Goal: Task Accomplishment & Management: Use online tool/utility

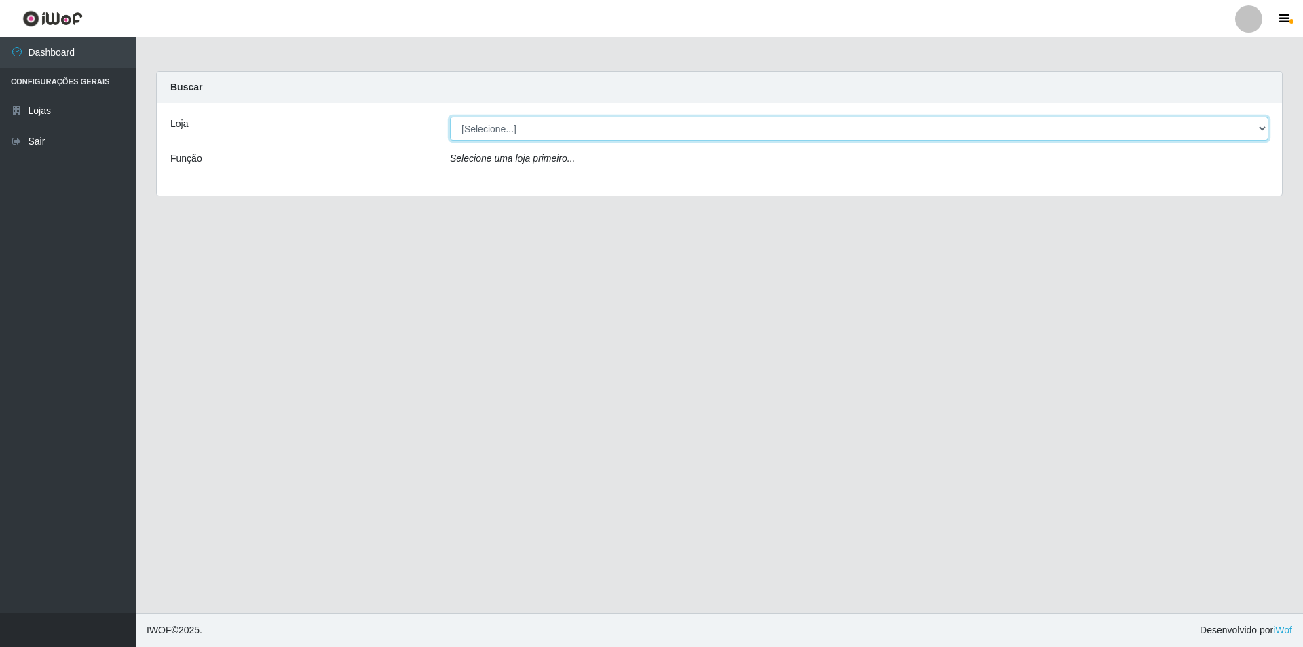
click at [497, 133] on select "[Selecione...] Atacado Vem - [STREET_ADDRESS]" at bounding box center [859, 129] width 818 height 24
select select "449"
click at [450, 117] on select "[Selecione...] Atacado Vem - [STREET_ADDRESS]" at bounding box center [859, 129] width 818 height 24
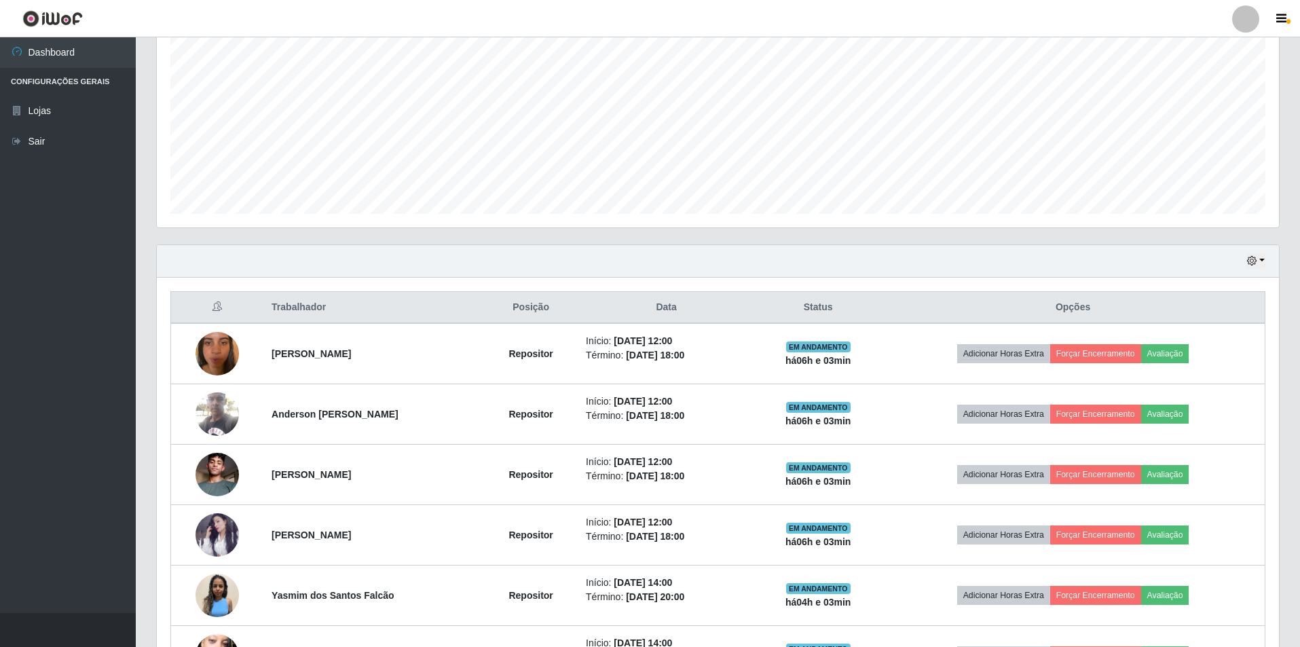
scroll to position [475, 0]
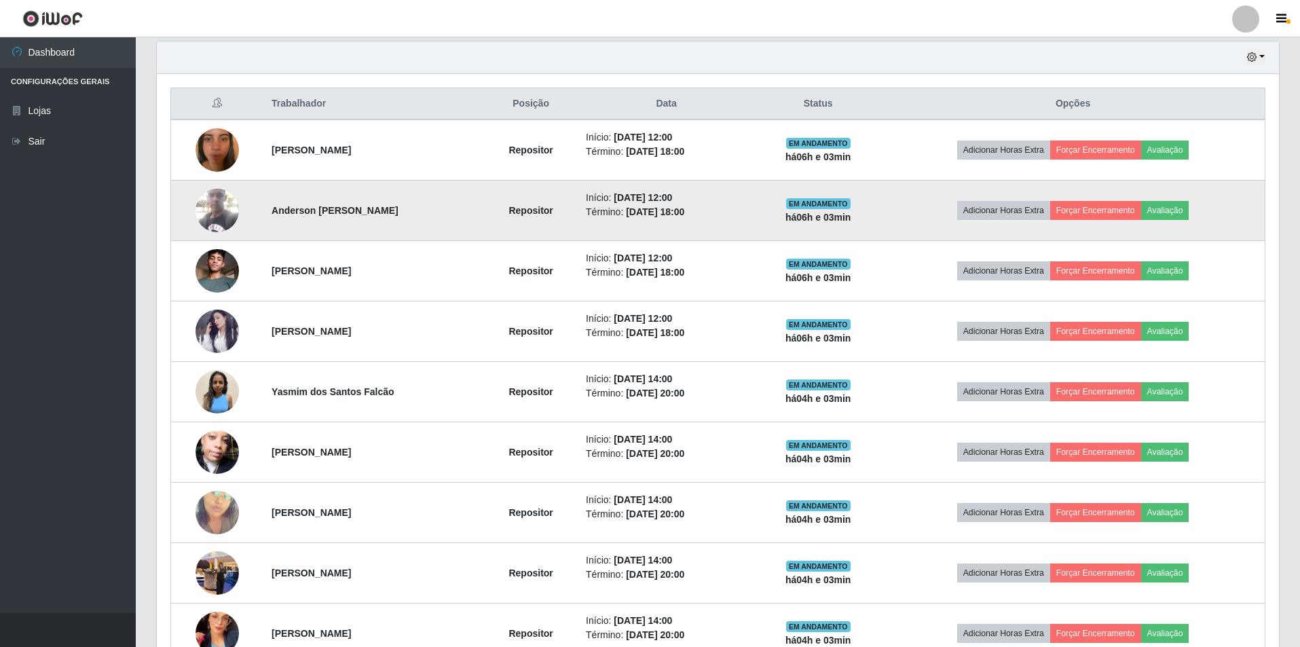
click at [229, 206] on img at bounding box center [216, 210] width 43 height 58
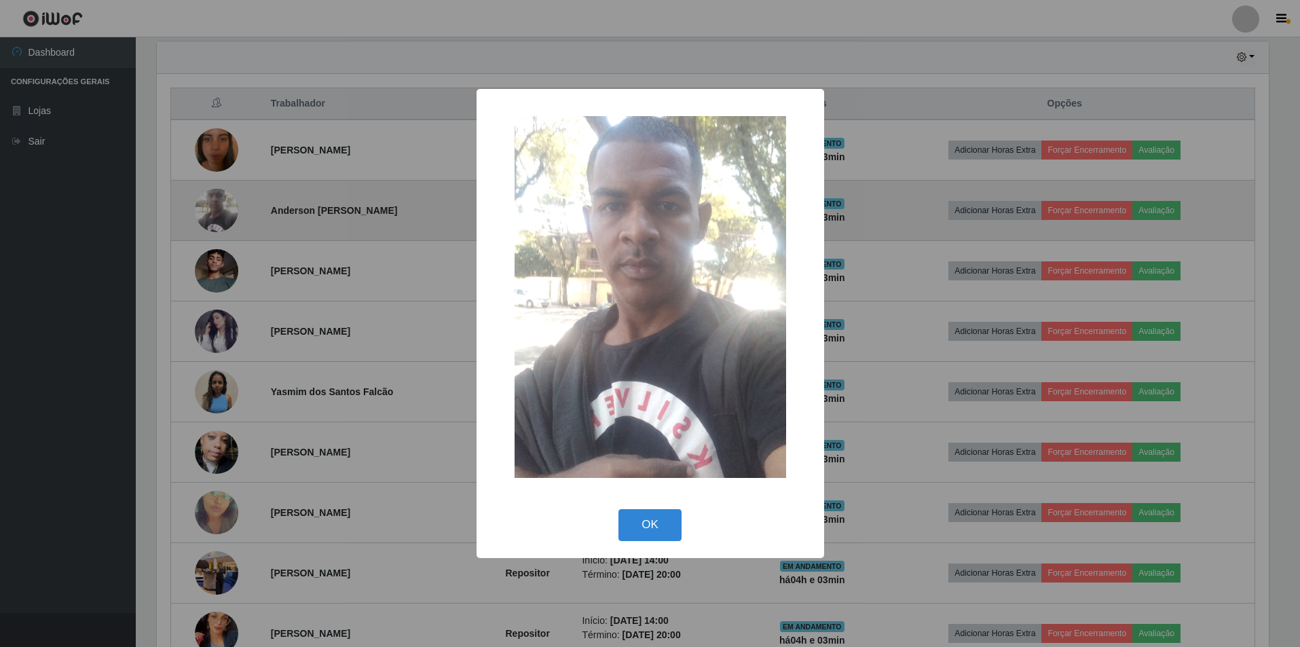
scroll to position [282, 1115]
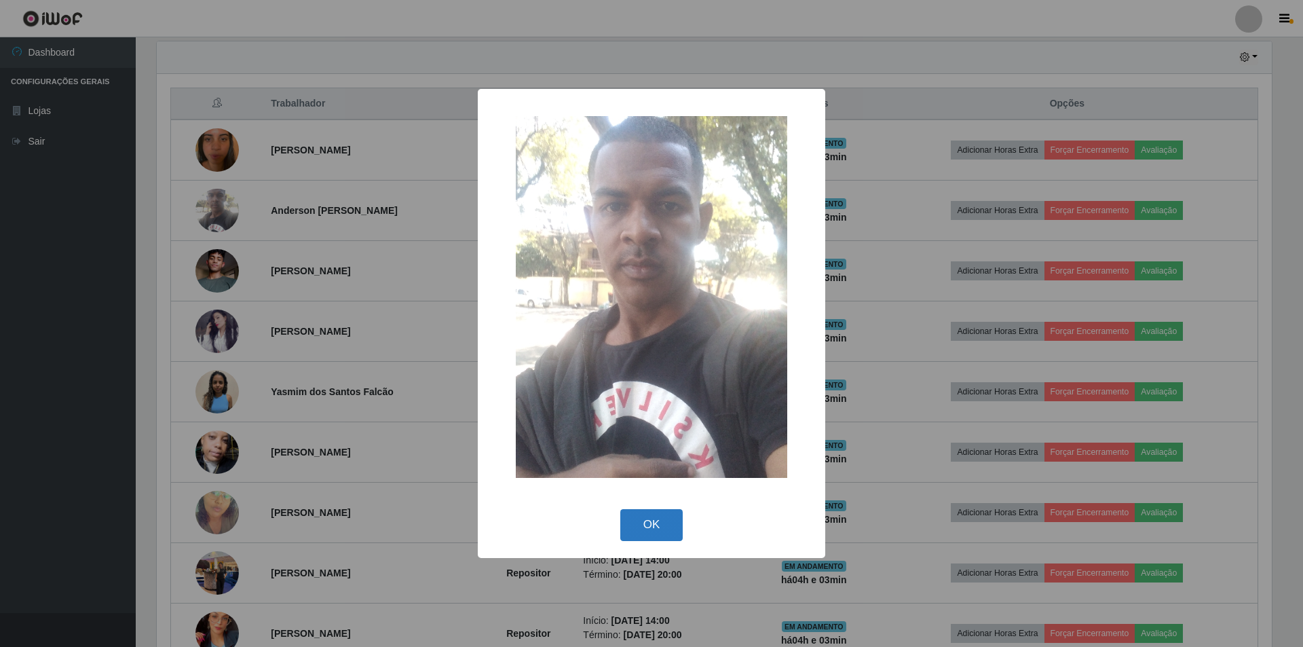
click at [651, 525] on button "OK" at bounding box center [651, 525] width 63 height 32
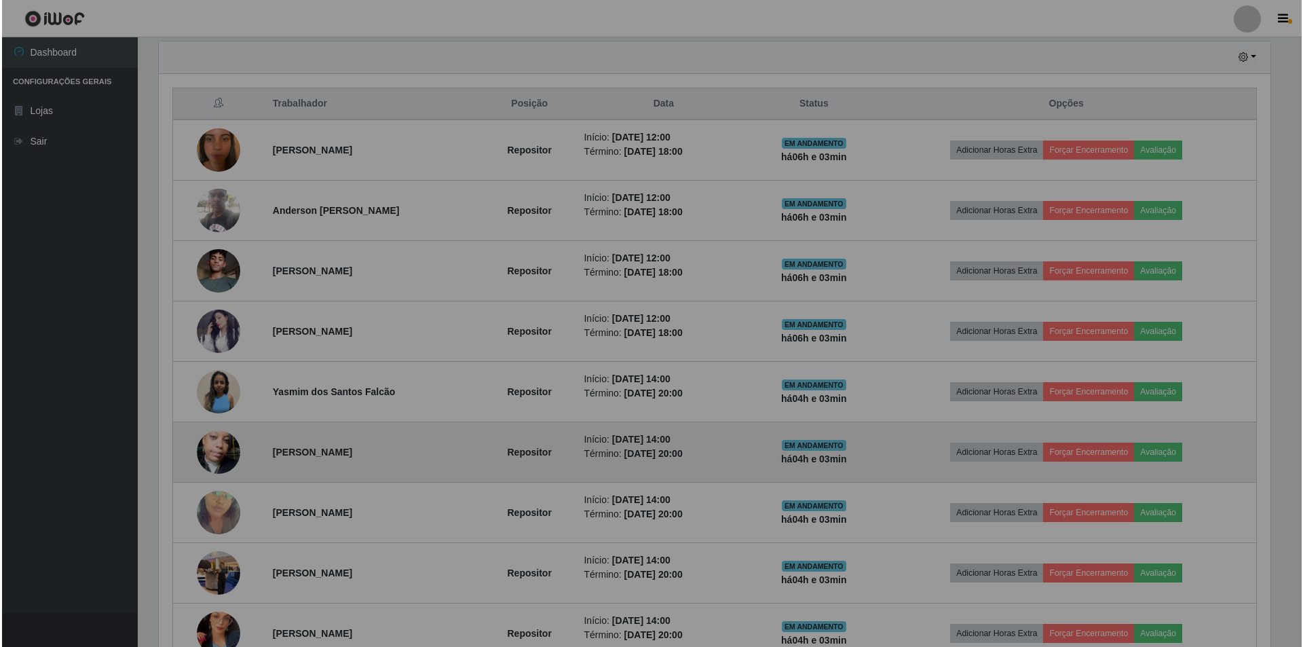
scroll to position [282, 1122]
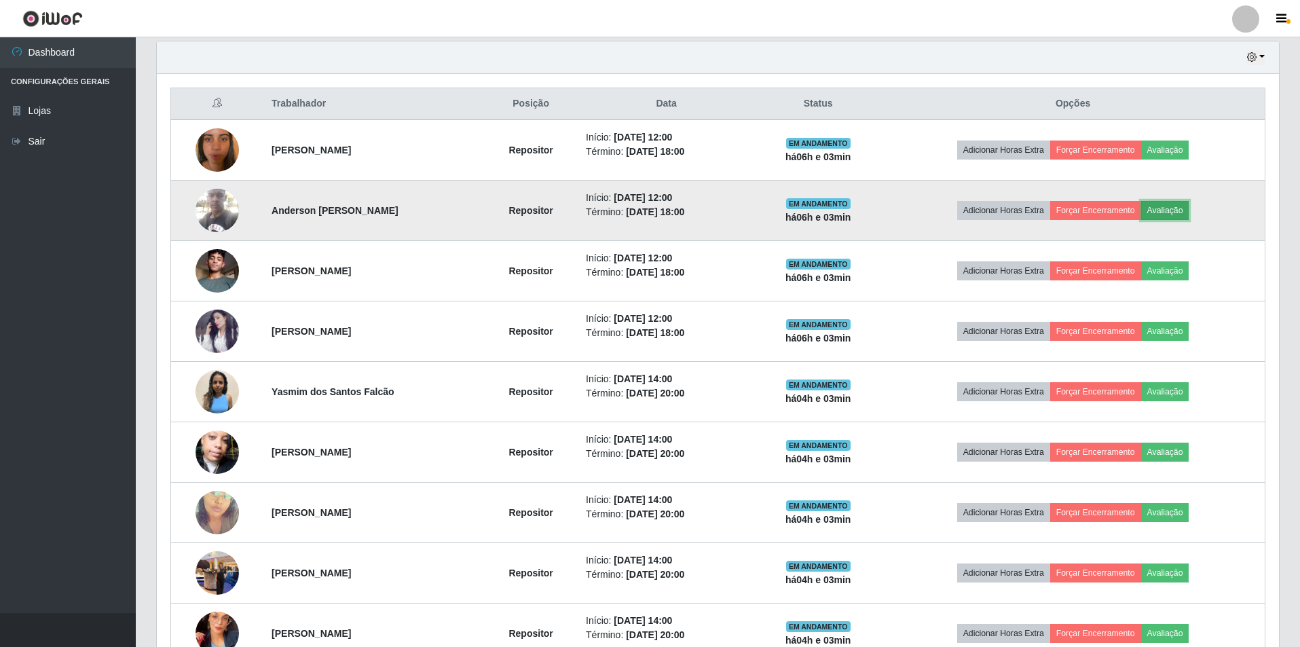
click at [1164, 213] on button "Avaliação" at bounding box center [1165, 210] width 48 height 19
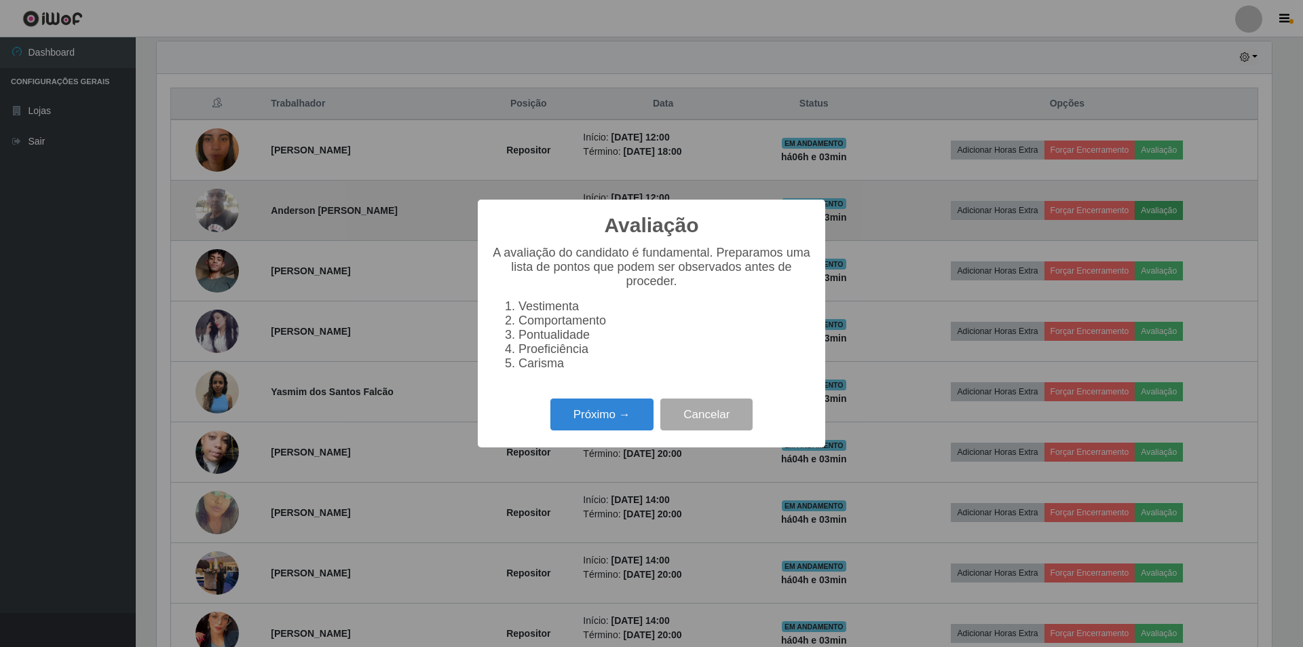
scroll to position [282, 1115]
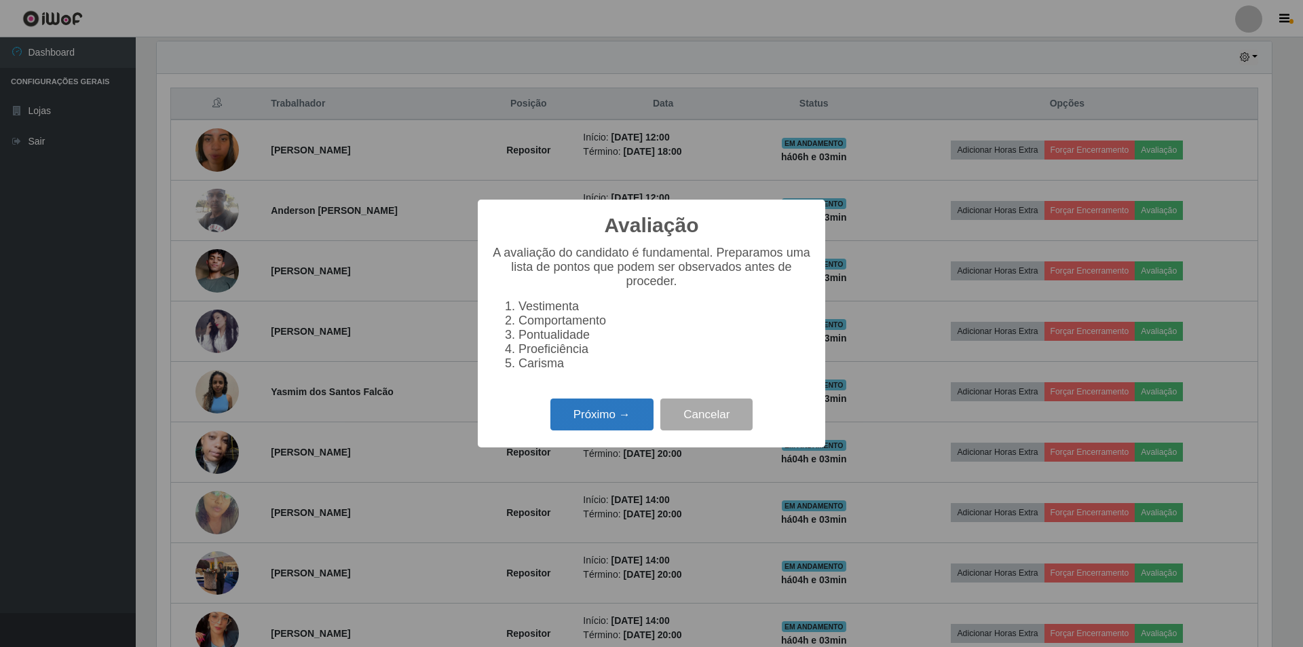
click at [581, 426] on button "Próximo →" at bounding box center [601, 414] width 103 height 32
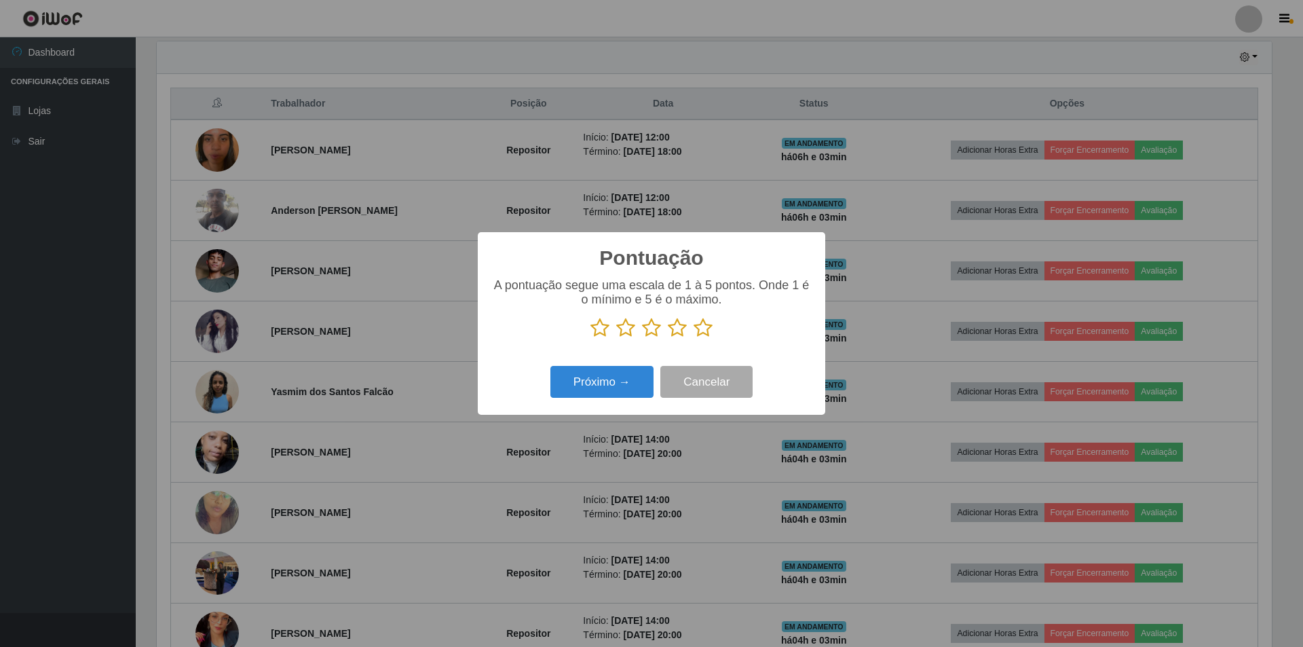
scroll to position [678330, 677496]
click at [650, 329] on icon at bounding box center [651, 328] width 19 height 20
click at [642, 338] on input "radio" at bounding box center [642, 338] width 0 height 0
click at [607, 375] on button "Próximo →" at bounding box center [601, 382] width 103 height 32
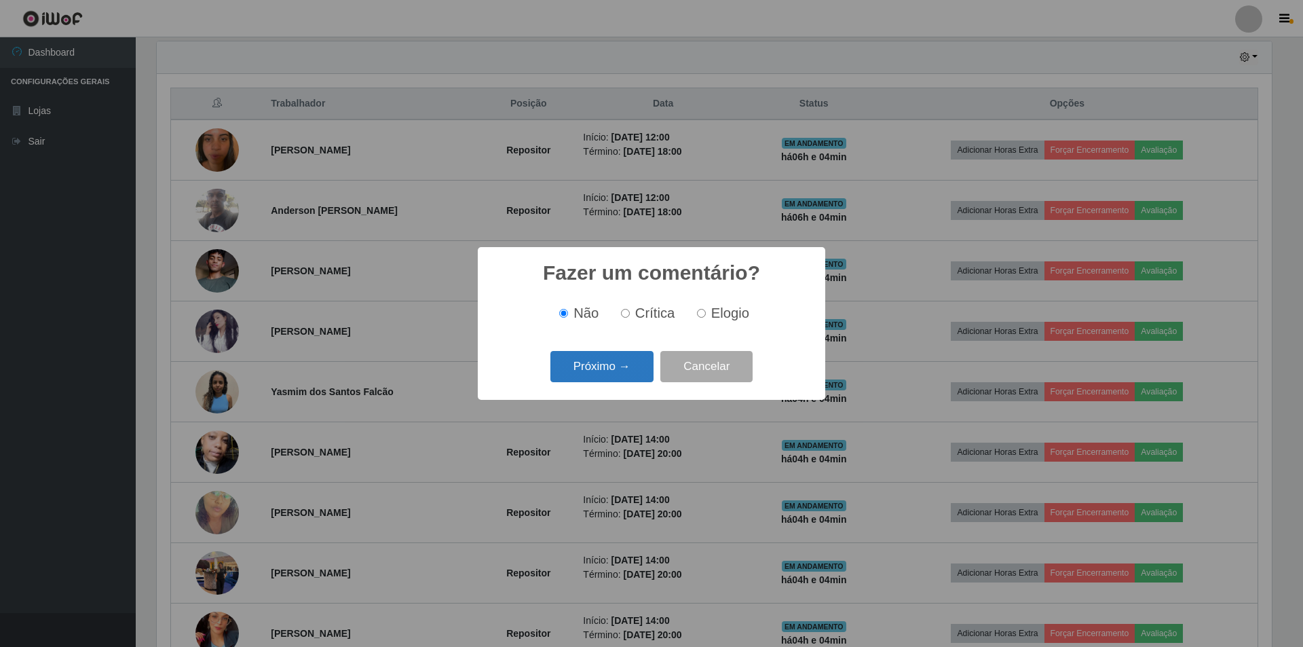
click at [606, 369] on button "Próximo →" at bounding box center [601, 367] width 103 height 32
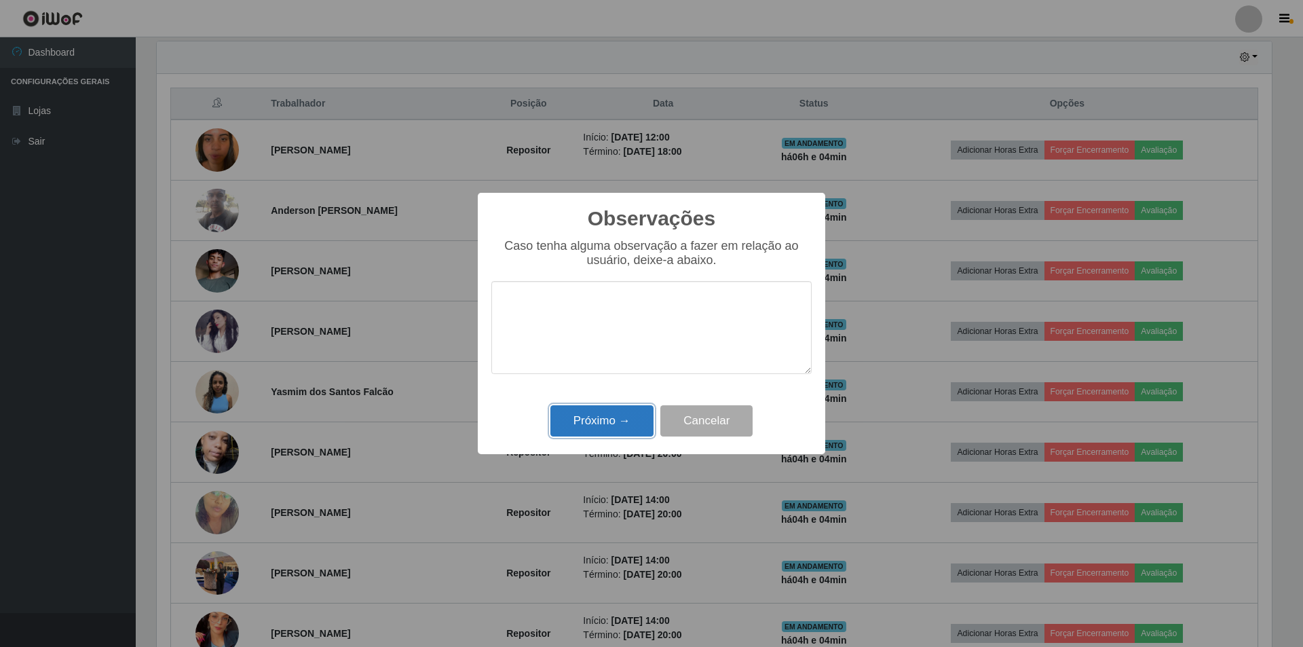
click at [589, 416] on button "Próximo →" at bounding box center [601, 421] width 103 height 32
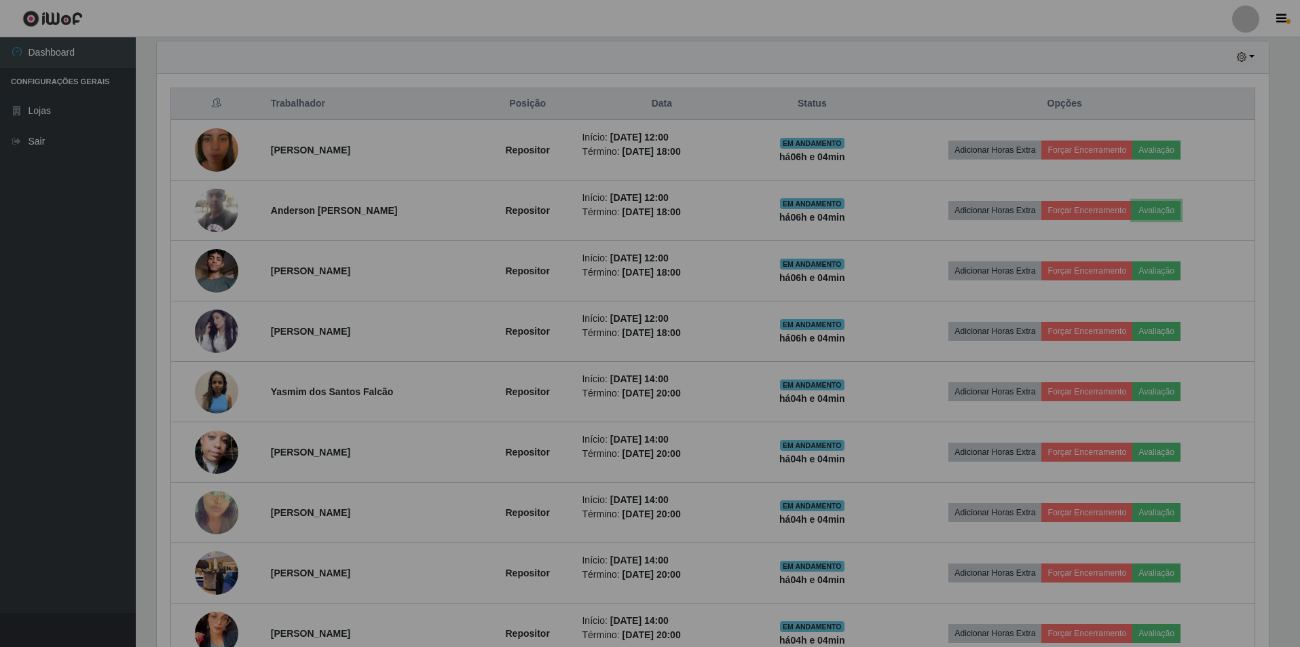
scroll to position [282, 1122]
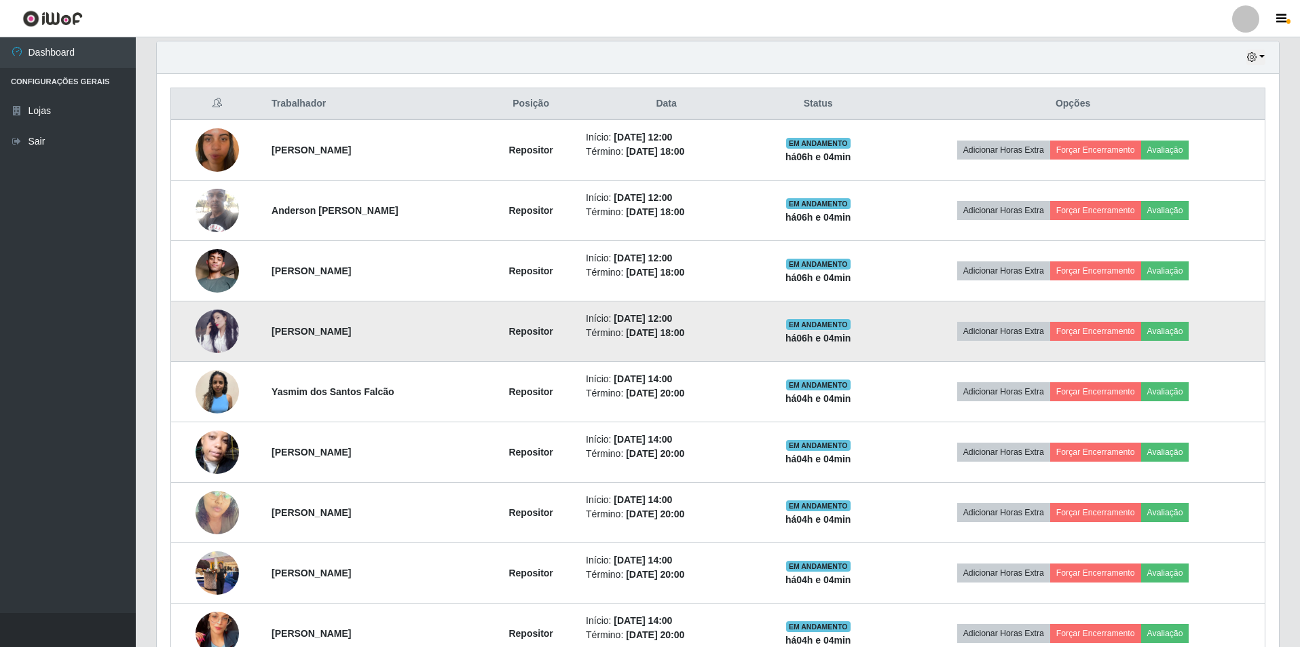
click at [210, 337] on img at bounding box center [216, 330] width 43 height 43
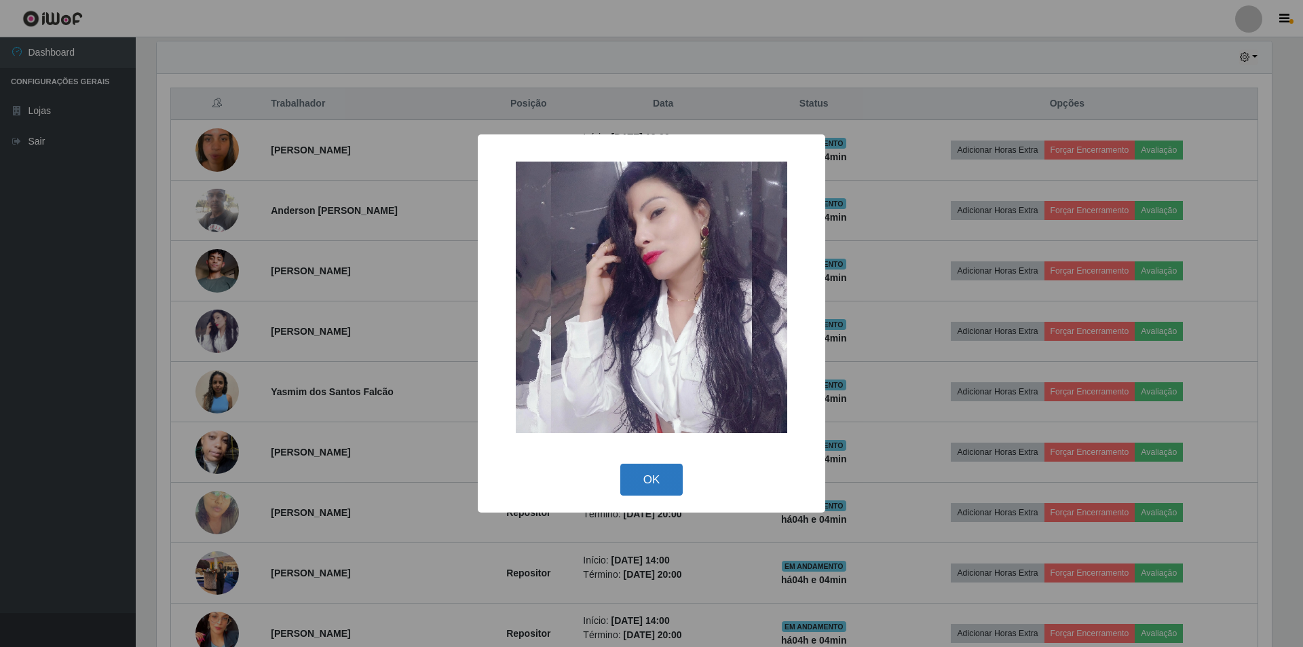
click at [654, 476] on button "OK" at bounding box center [651, 479] width 63 height 32
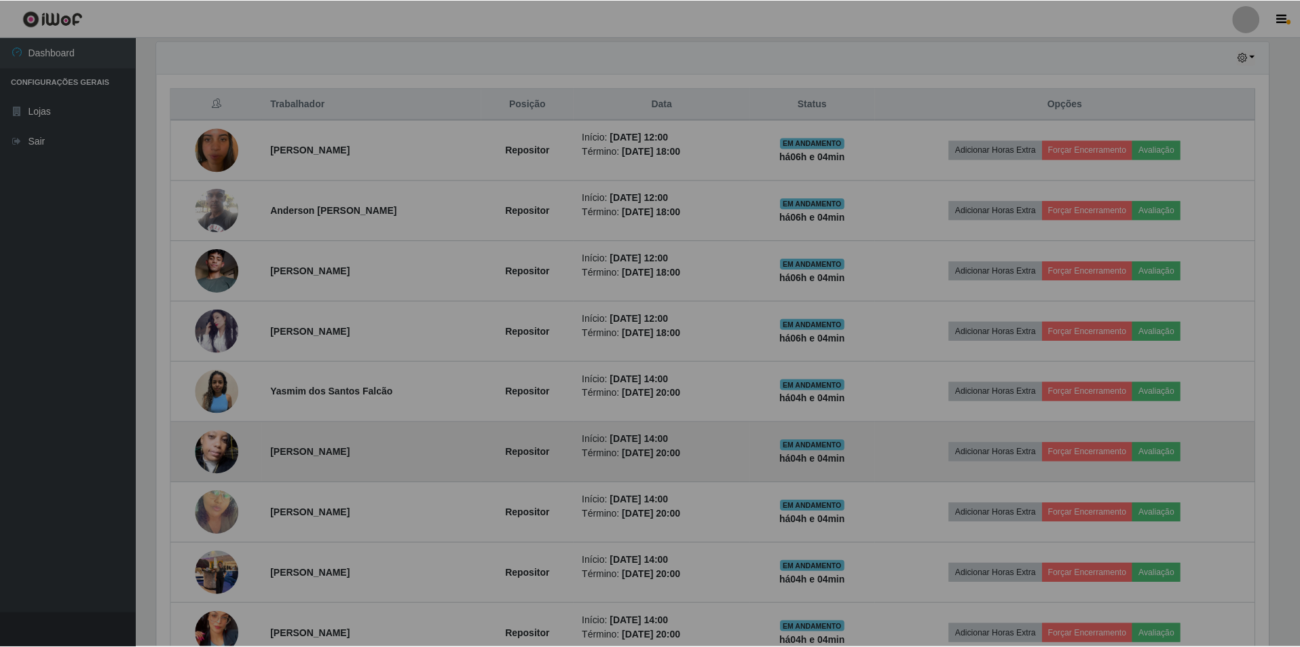
scroll to position [282, 1122]
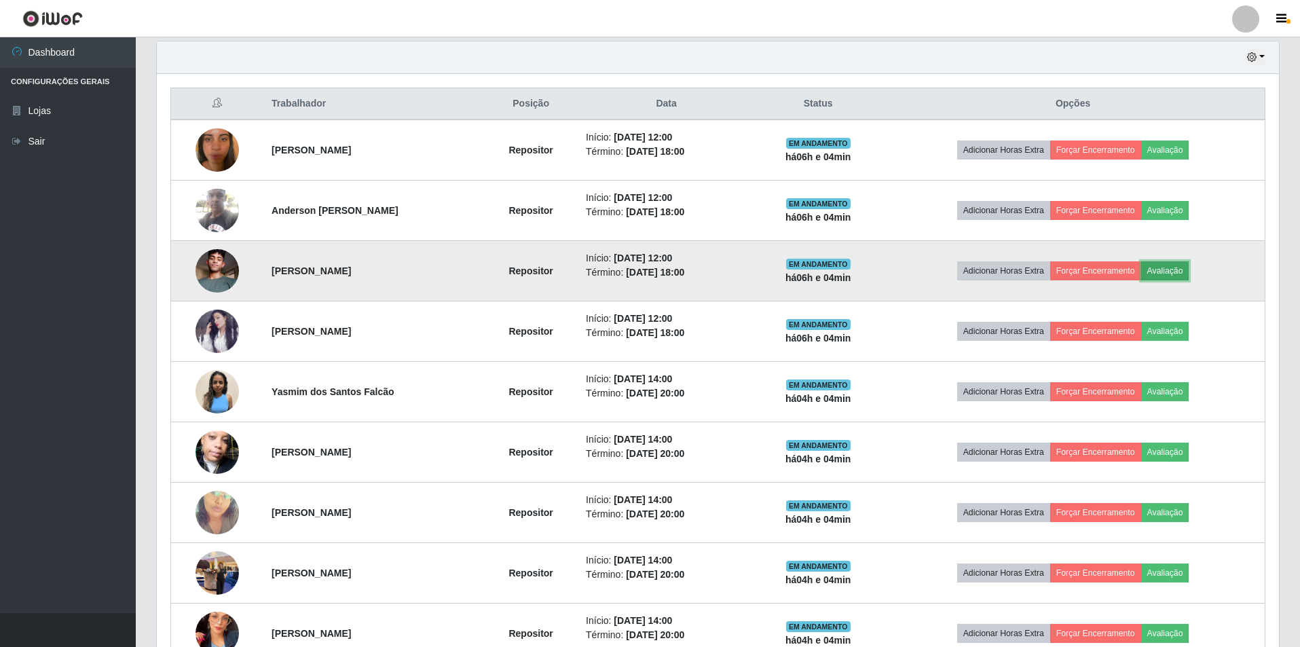
click at [1167, 267] on button "Avaliação" at bounding box center [1165, 270] width 48 height 19
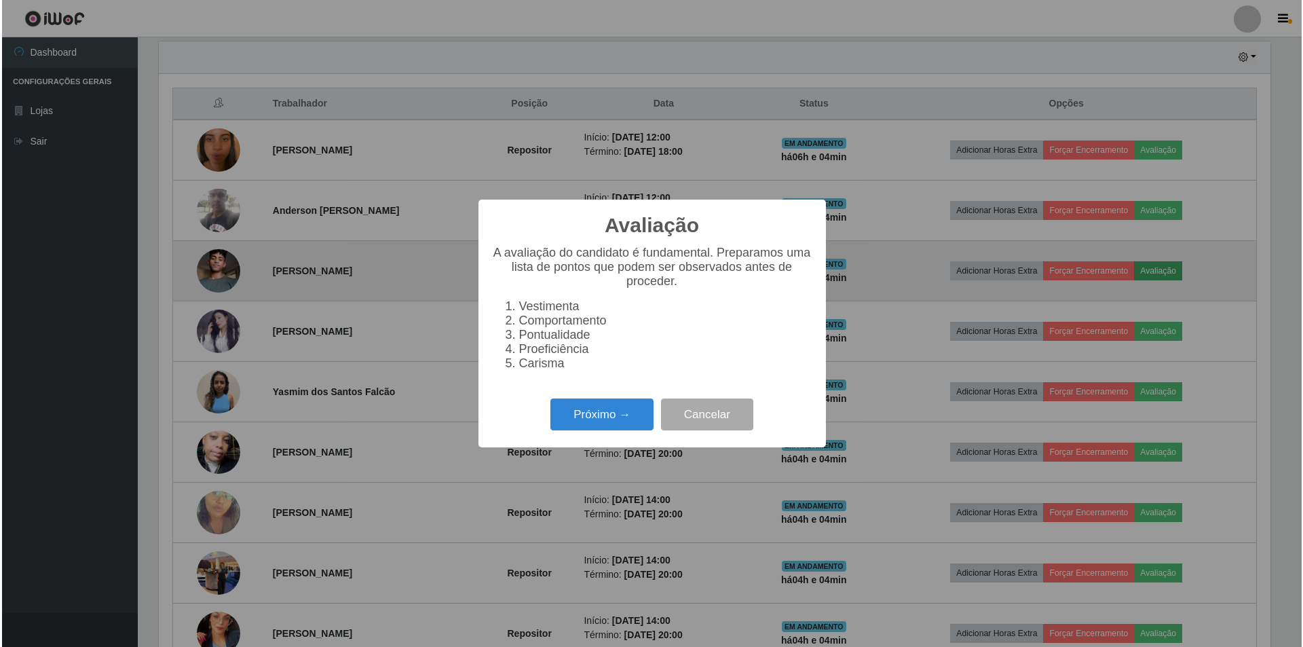
scroll to position [282, 1115]
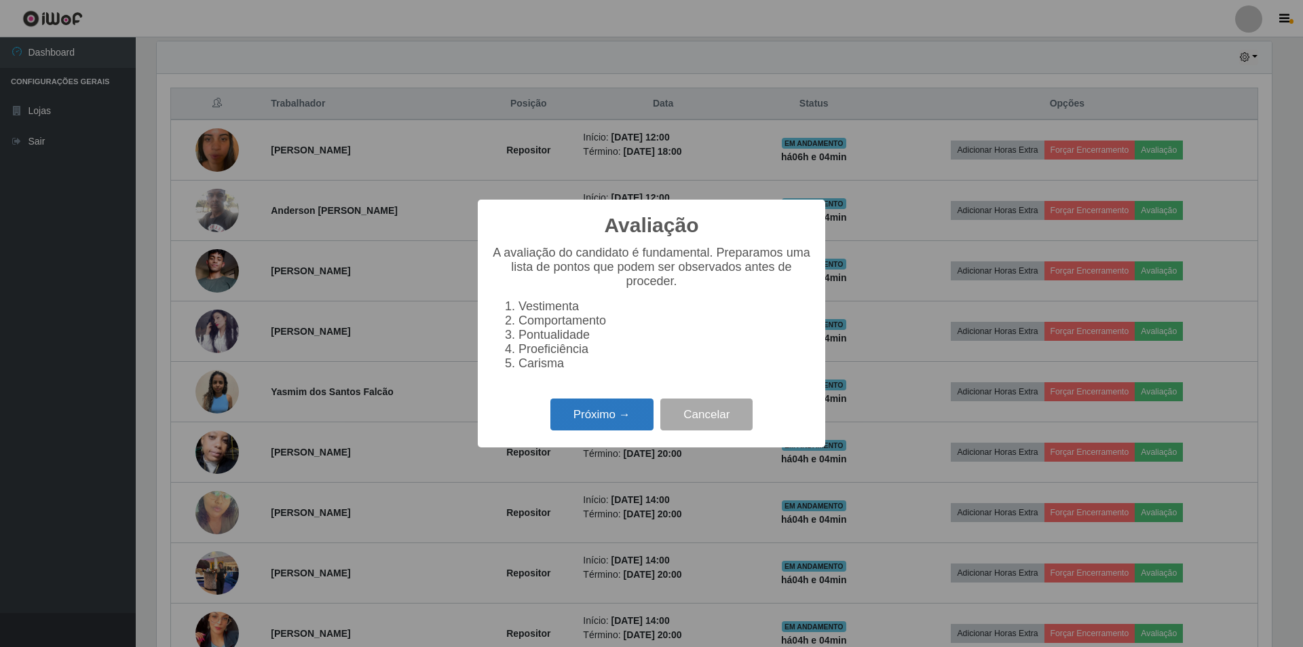
click at [594, 423] on button "Próximo →" at bounding box center [601, 414] width 103 height 32
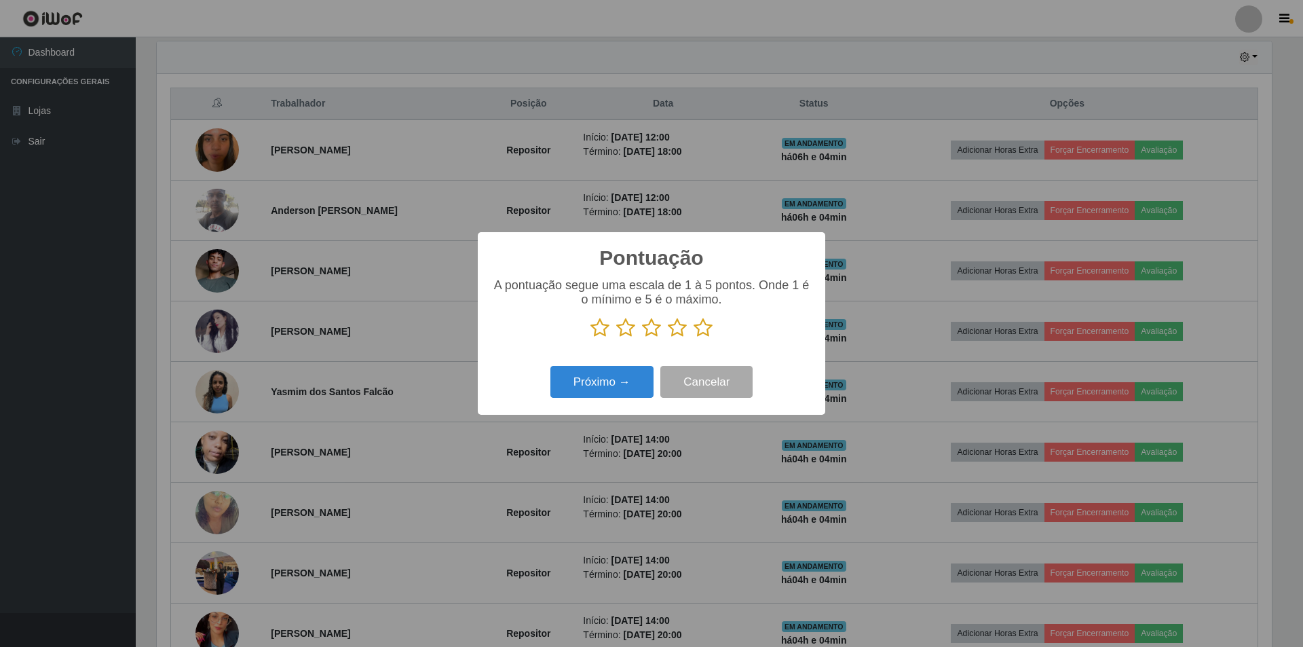
click at [648, 332] on icon at bounding box center [651, 328] width 19 height 20
click at [642, 338] on input "radio" at bounding box center [642, 338] width 0 height 0
click at [603, 385] on button "Próximo →" at bounding box center [601, 382] width 103 height 32
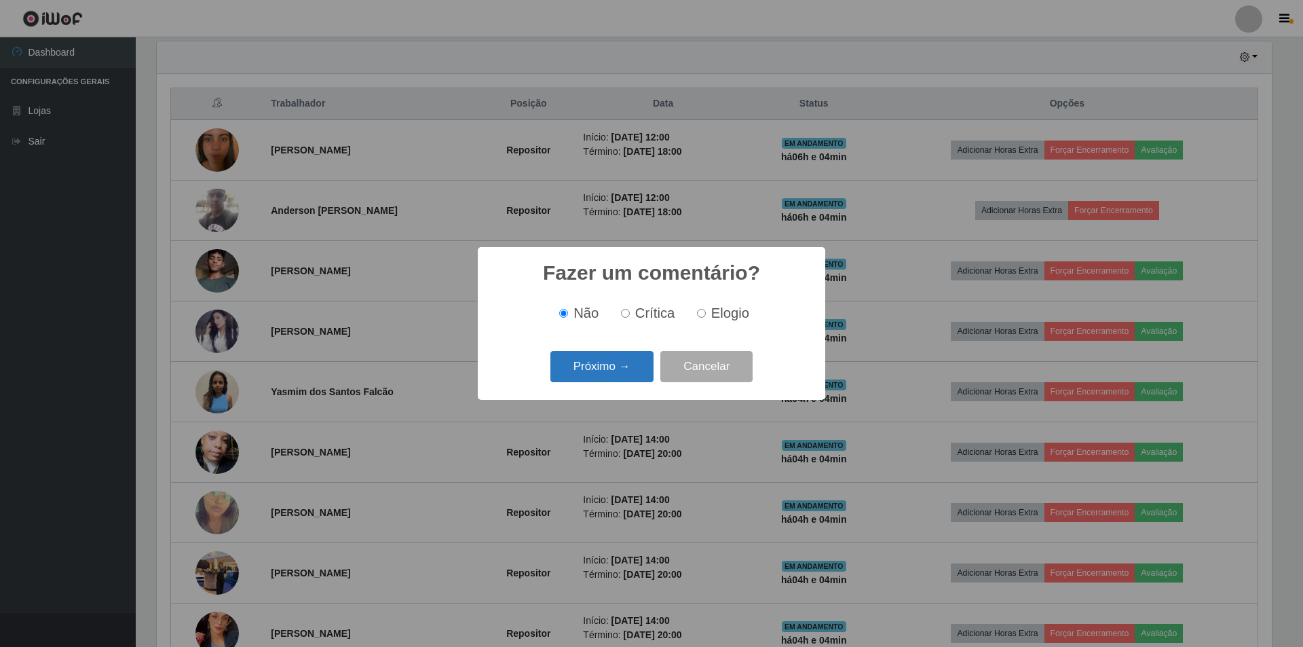
click at [603, 371] on button "Próximo →" at bounding box center [601, 367] width 103 height 32
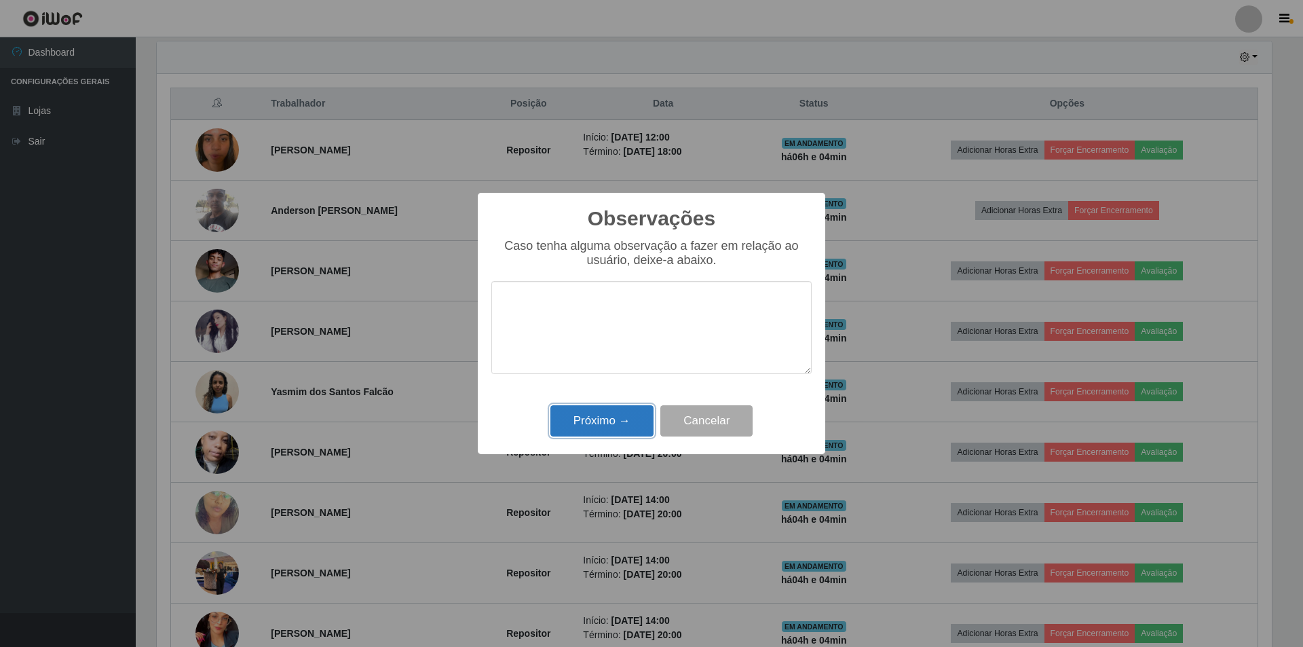
click at [602, 422] on button "Próximo →" at bounding box center [601, 421] width 103 height 32
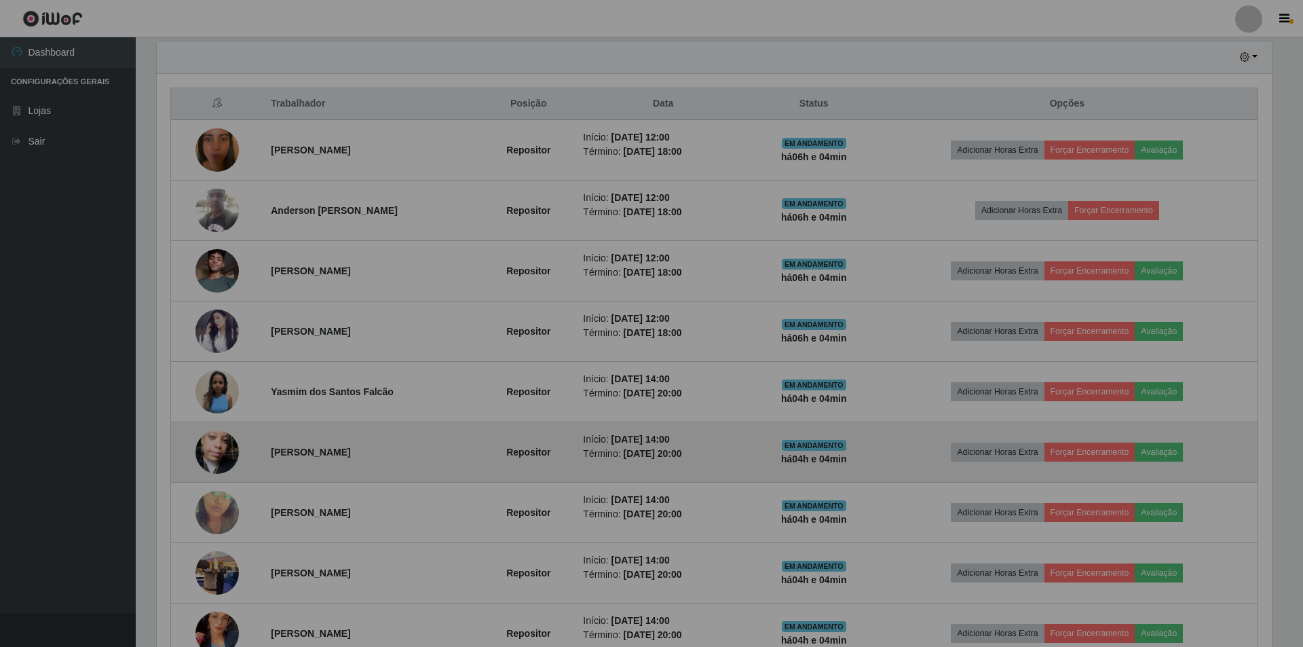
scroll to position [282, 1122]
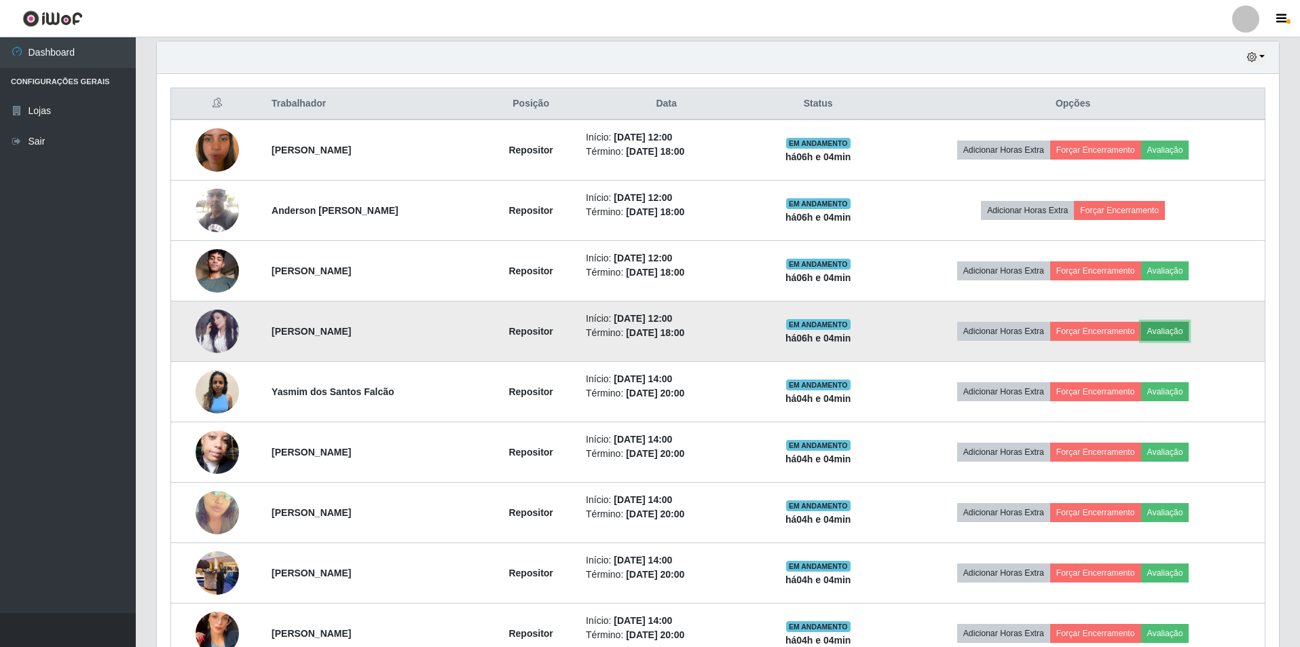
click at [1176, 333] on button "Avaliação" at bounding box center [1165, 331] width 48 height 19
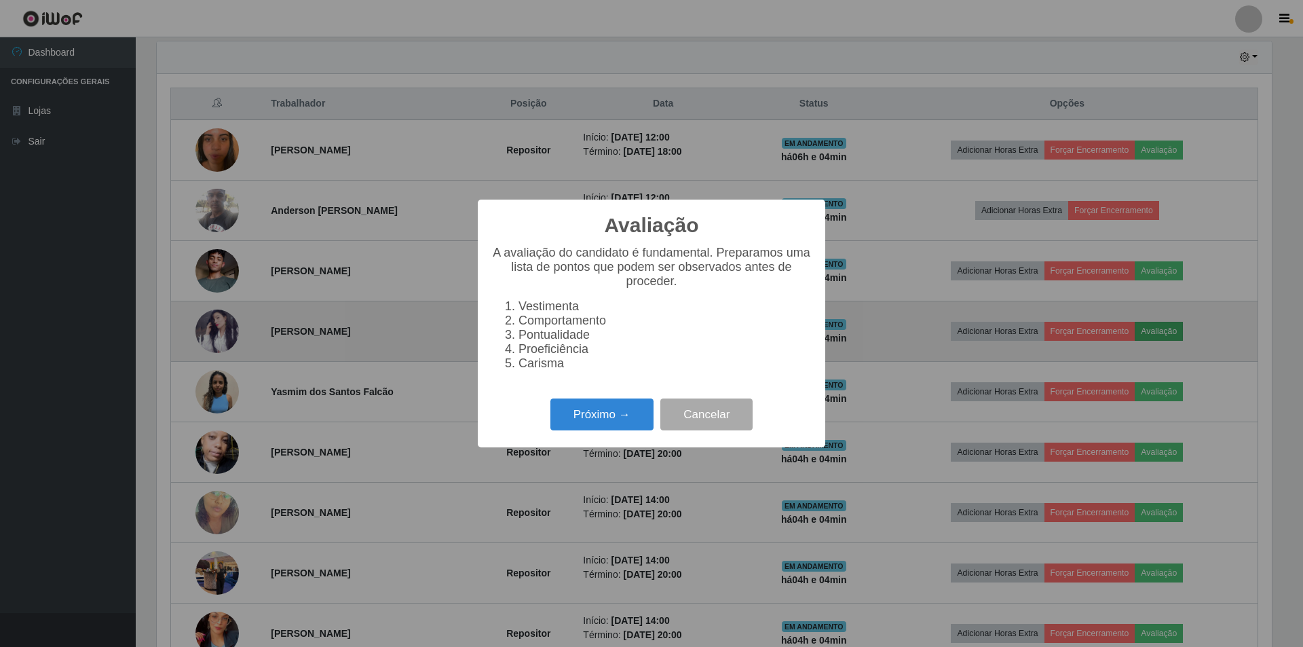
scroll to position [282, 1115]
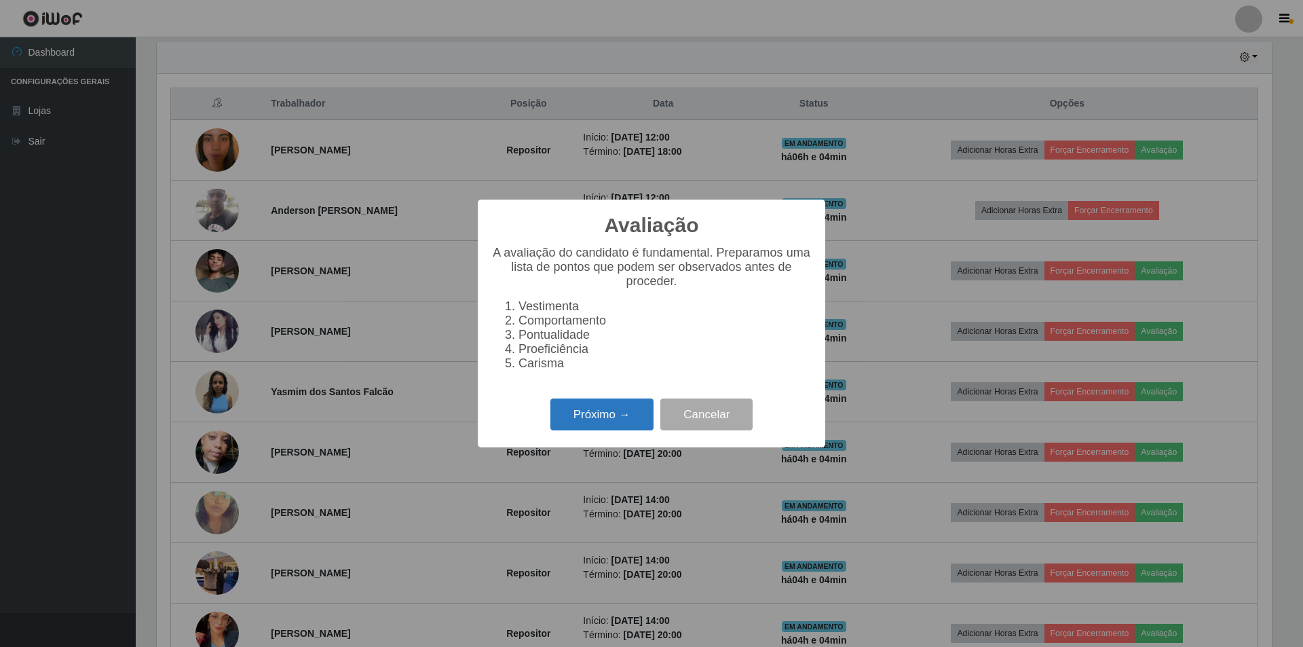
click at [592, 424] on button "Próximo →" at bounding box center [601, 414] width 103 height 32
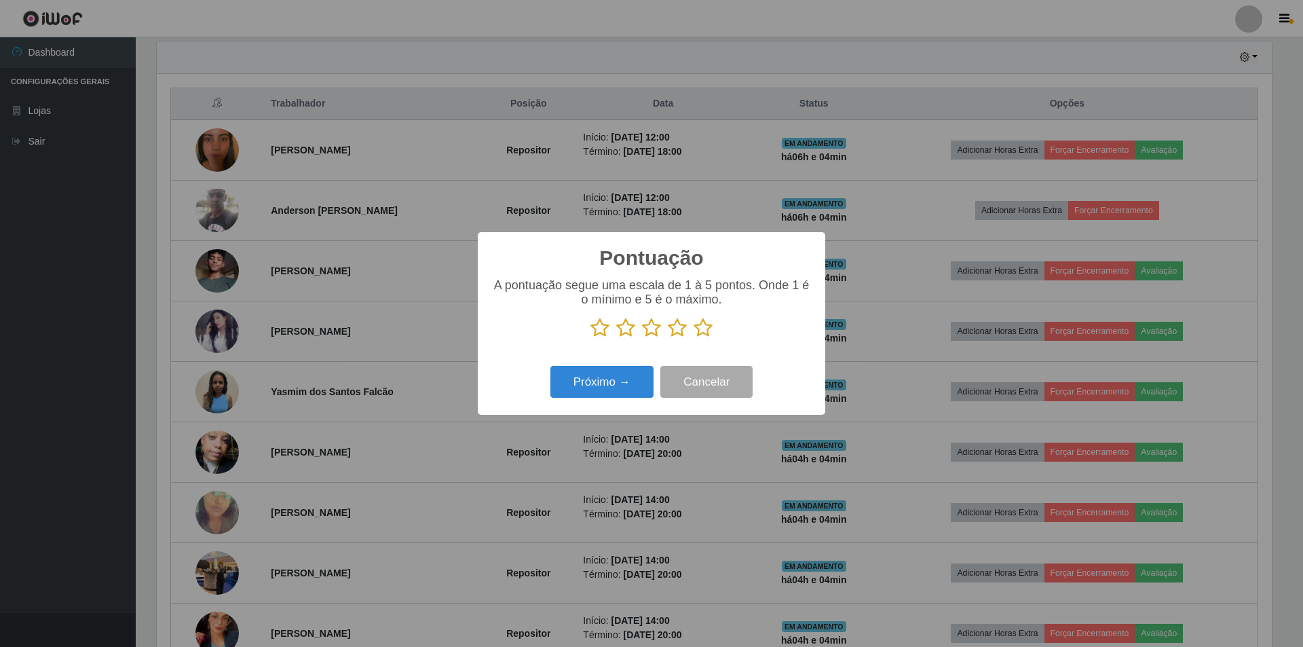
scroll to position [678330, 677496]
click at [646, 327] on icon at bounding box center [651, 328] width 19 height 20
click at [642, 338] on input "radio" at bounding box center [642, 338] width 0 height 0
click at [584, 383] on button "Próximo →" at bounding box center [601, 382] width 103 height 32
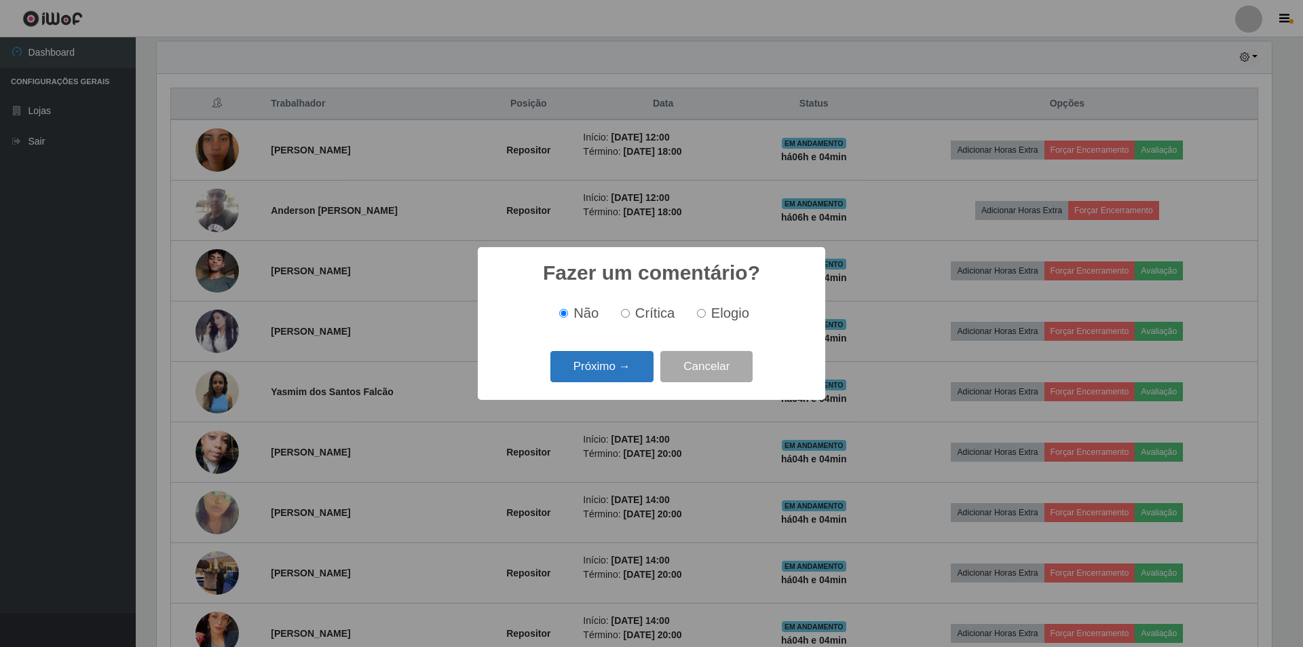
click at [588, 366] on button "Próximo →" at bounding box center [601, 367] width 103 height 32
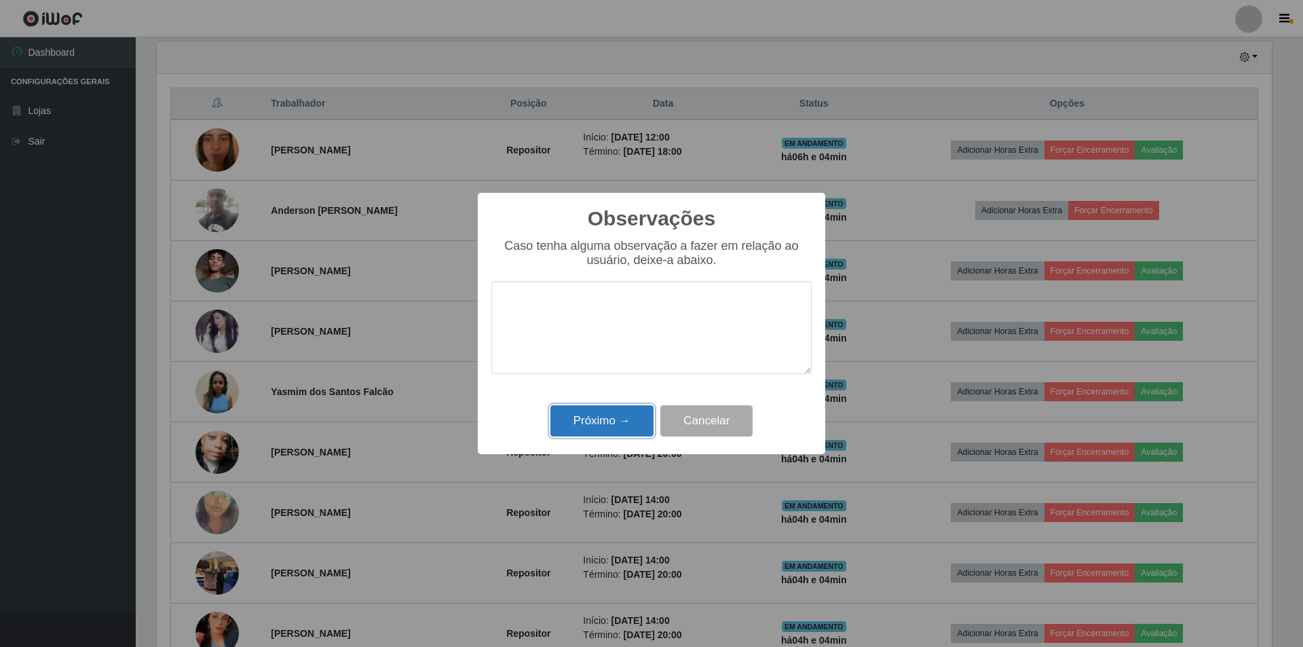
click at [594, 417] on button "Próximo →" at bounding box center [601, 421] width 103 height 32
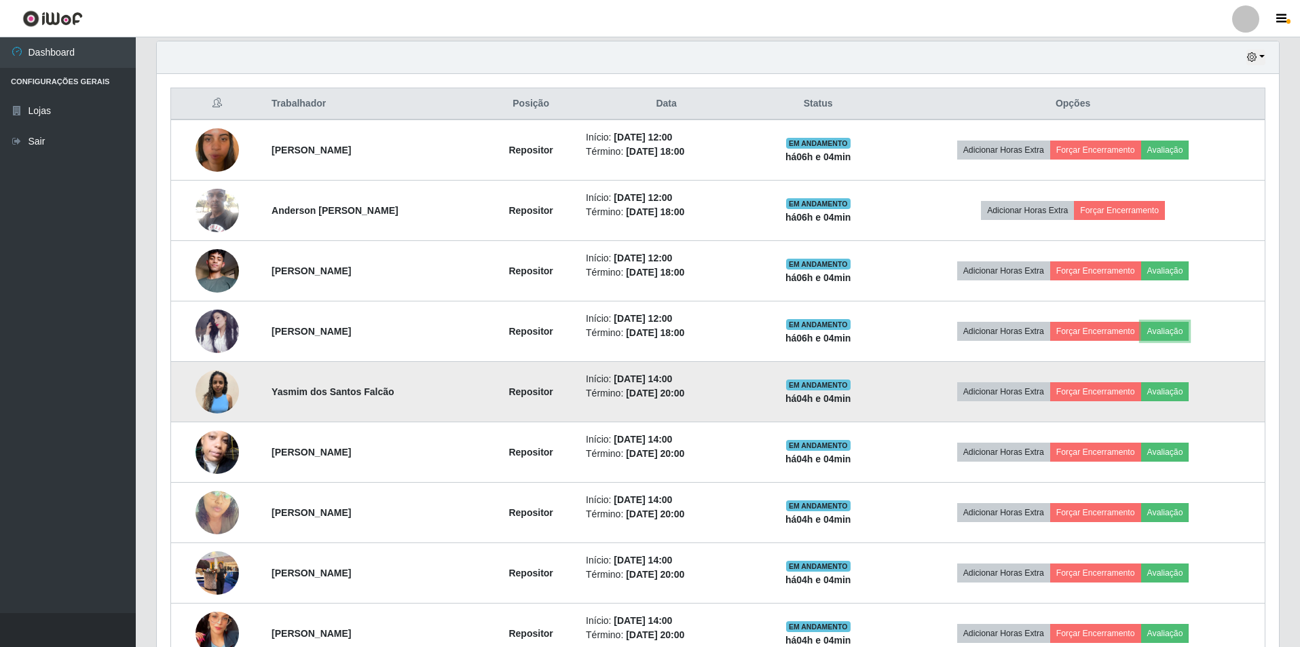
scroll to position [282, 1122]
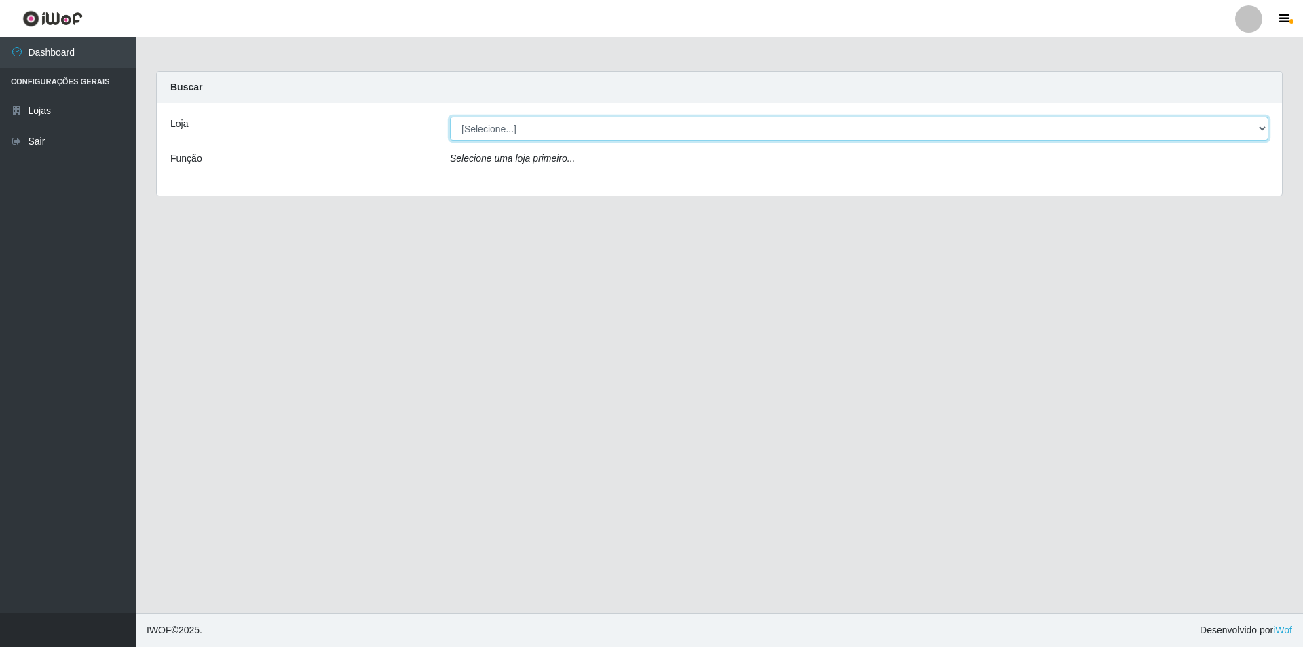
click at [655, 121] on select "[Selecione...] Atacado Vem - [STREET_ADDRESS]" at bounding box center [859, 129] width 818 height 24
select select "449"
click at [450, 117] on select "[Selecione...] Atacado Vem - [STREET_ADDRESS]" at bounding box center [859, 129] width 818 height 24
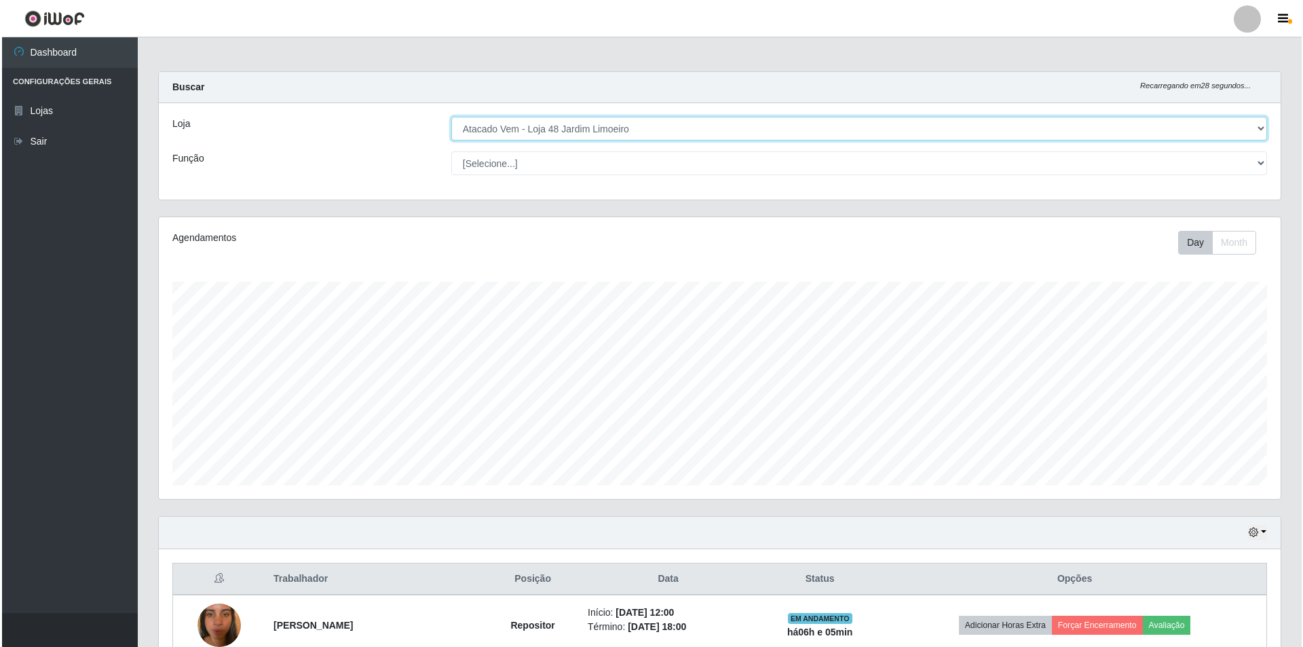
scroll to position [339, 0]
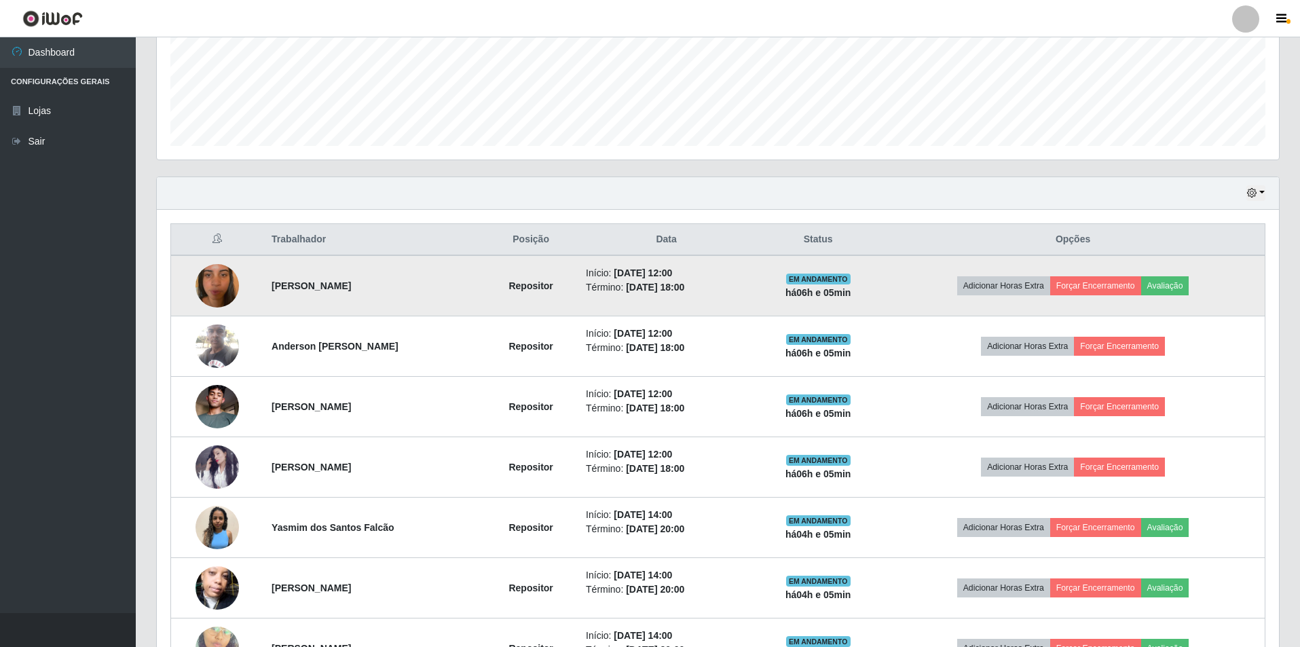
click at [206, 290] on img at bounding box center [216, 285] width 43 height 77
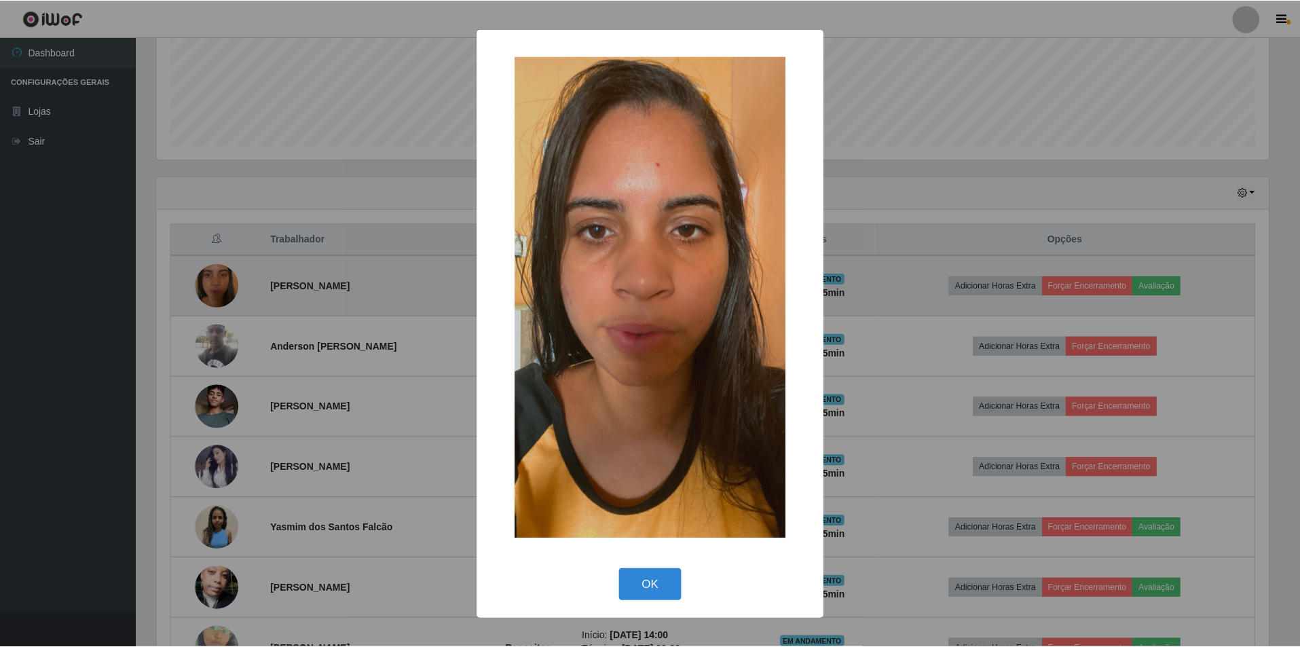
scroll to position [282, 1115]
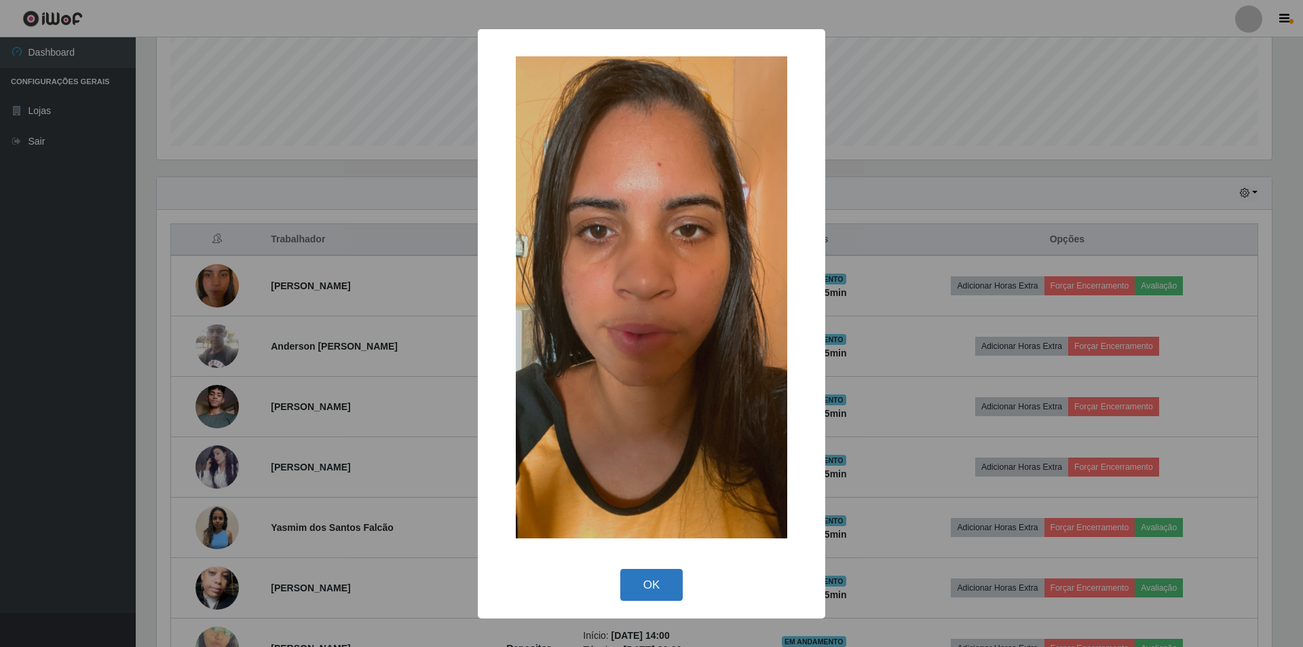
click at [652, 579] on button "OK" at bounding box center [651, 585] width 63 height 32
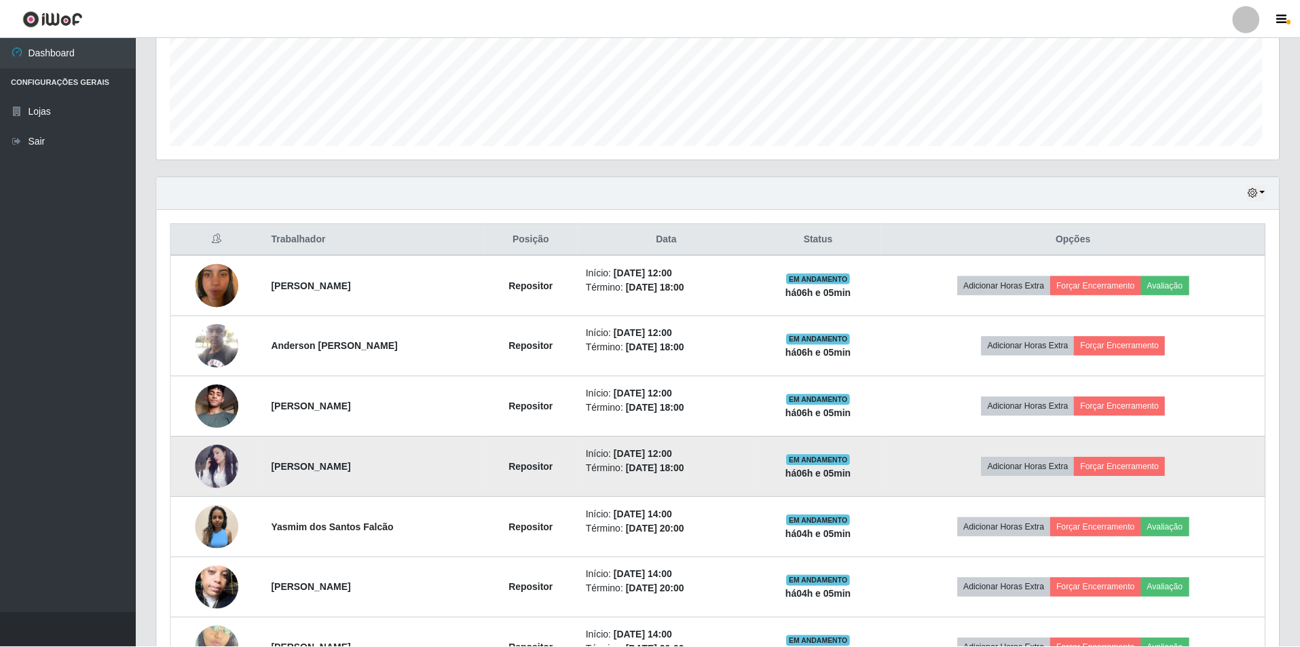
scroll to position [282, 1122]
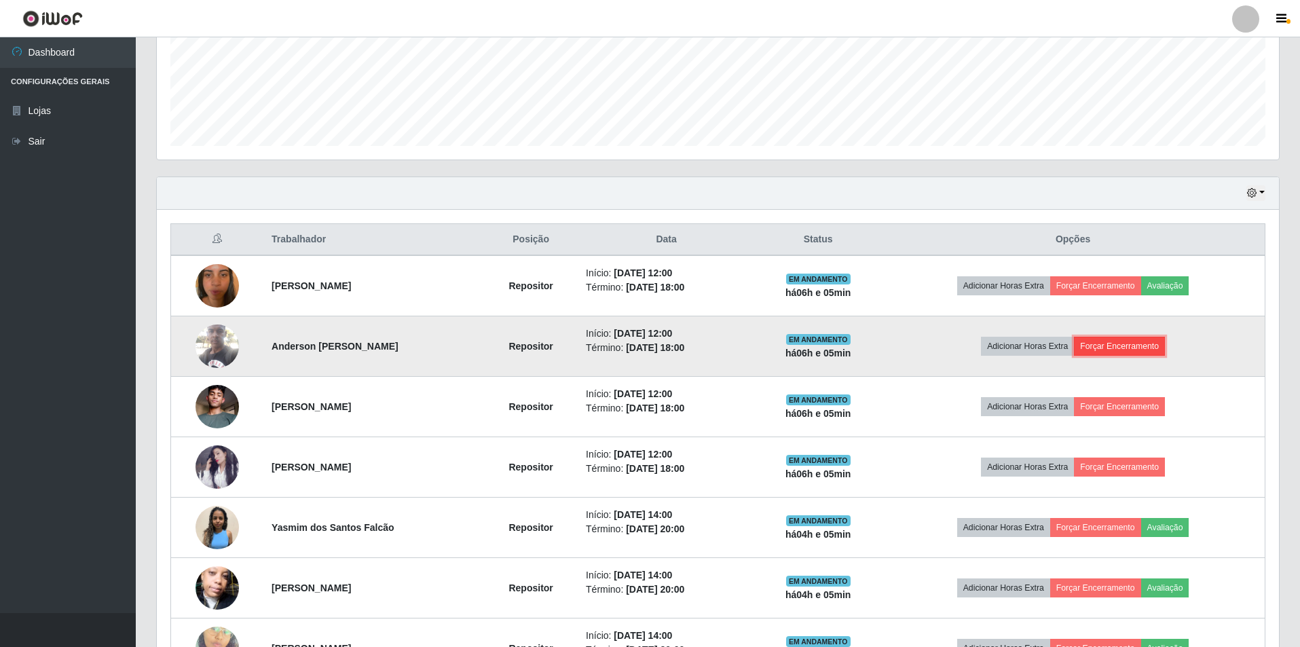
click at [1147, 349] on button "Forçar Encerramento" at bounding box center [1119, 346] width 91 height 19
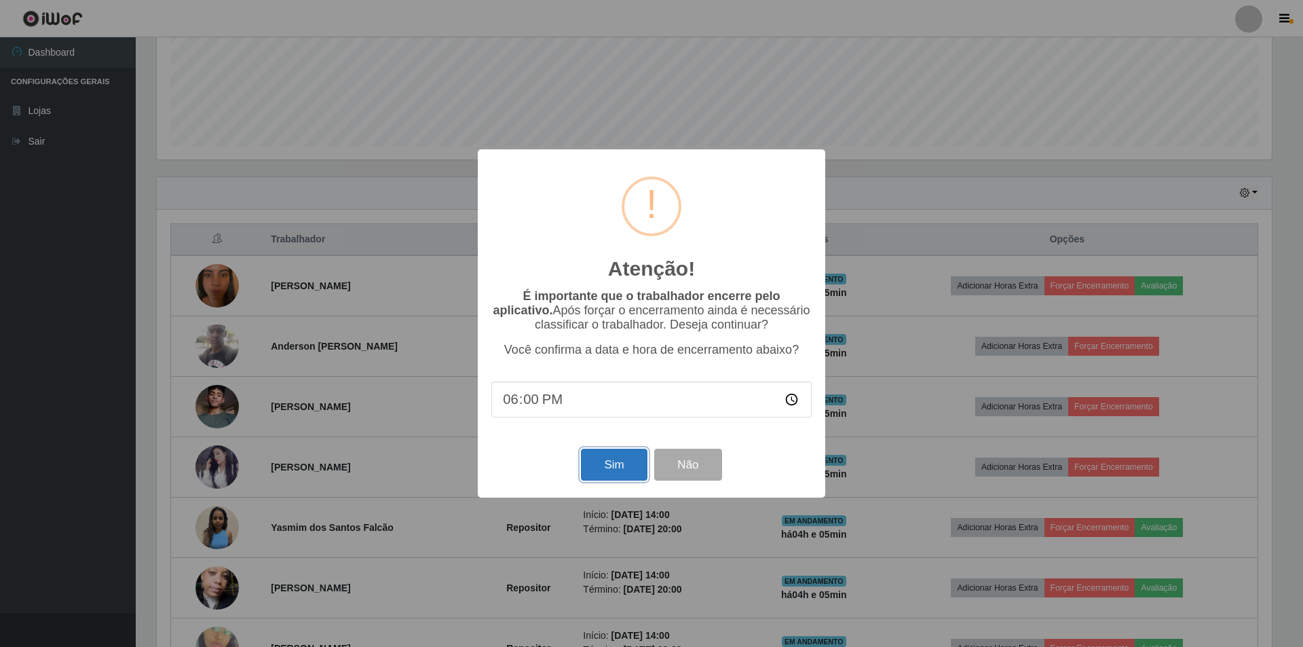
click at [599, 463] on button "Sim" at bounding box center [614, 465] width 66 height 32
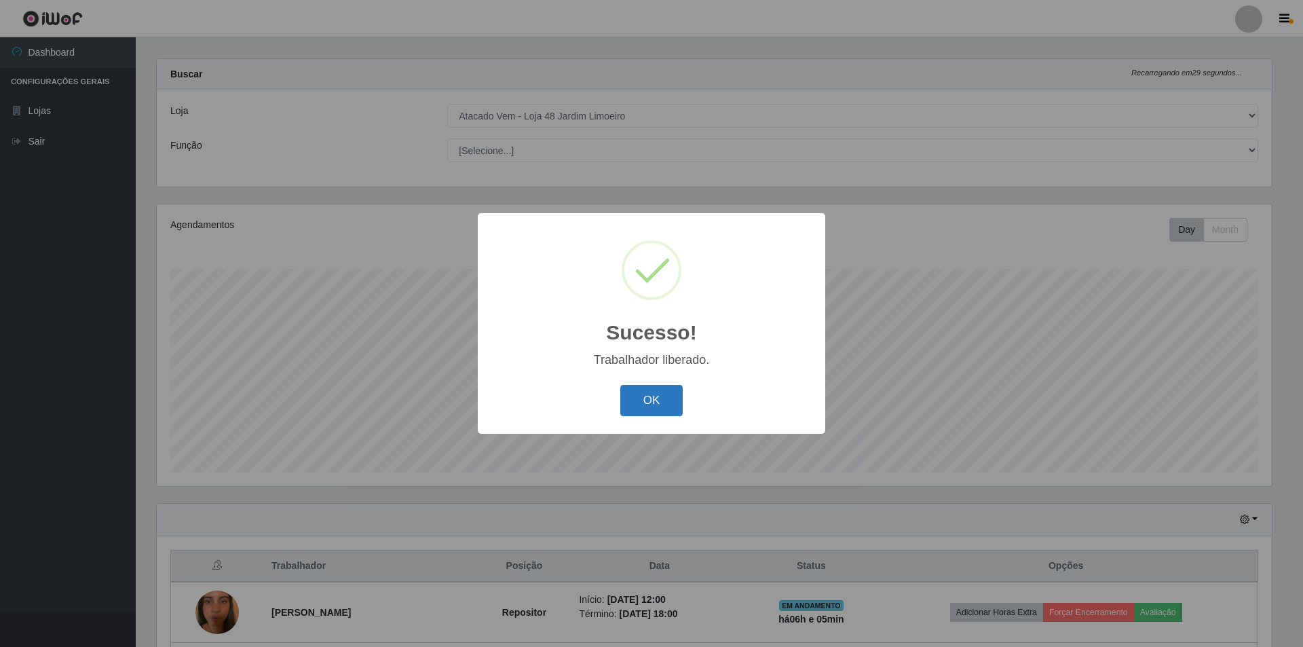
click at [651, 394] on button "OK" at bounding box center [651, 401] width 63 height 32
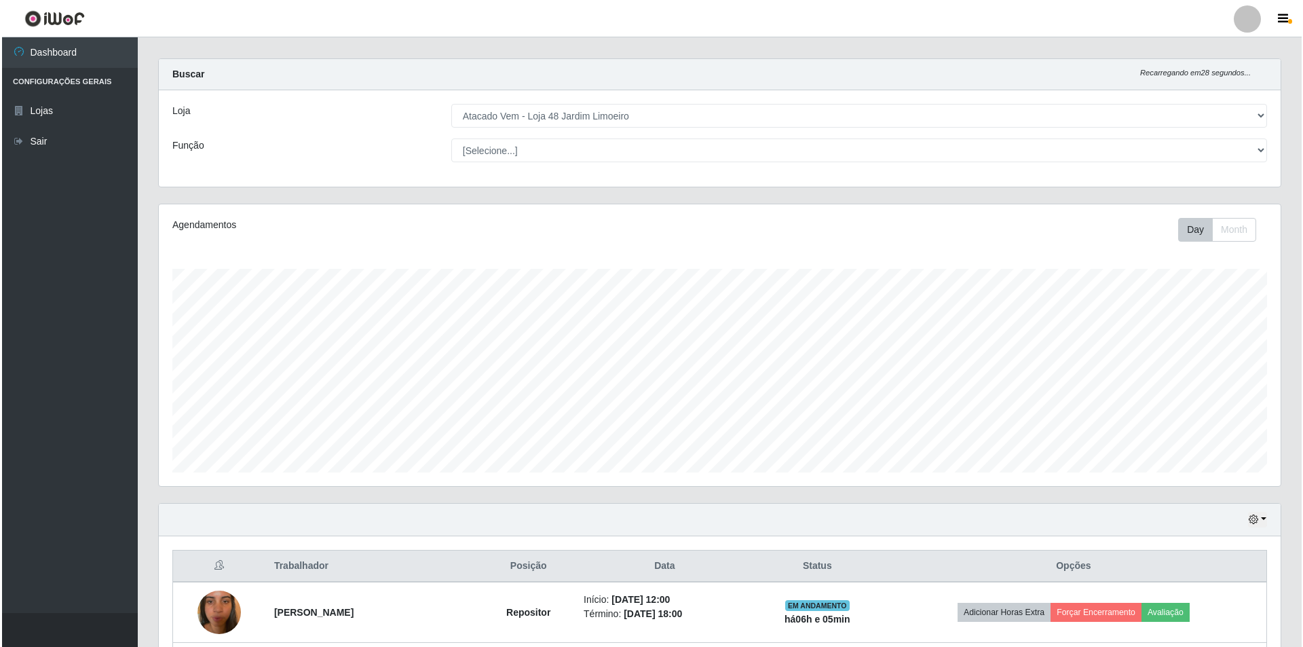
scroll to position [352, 0]
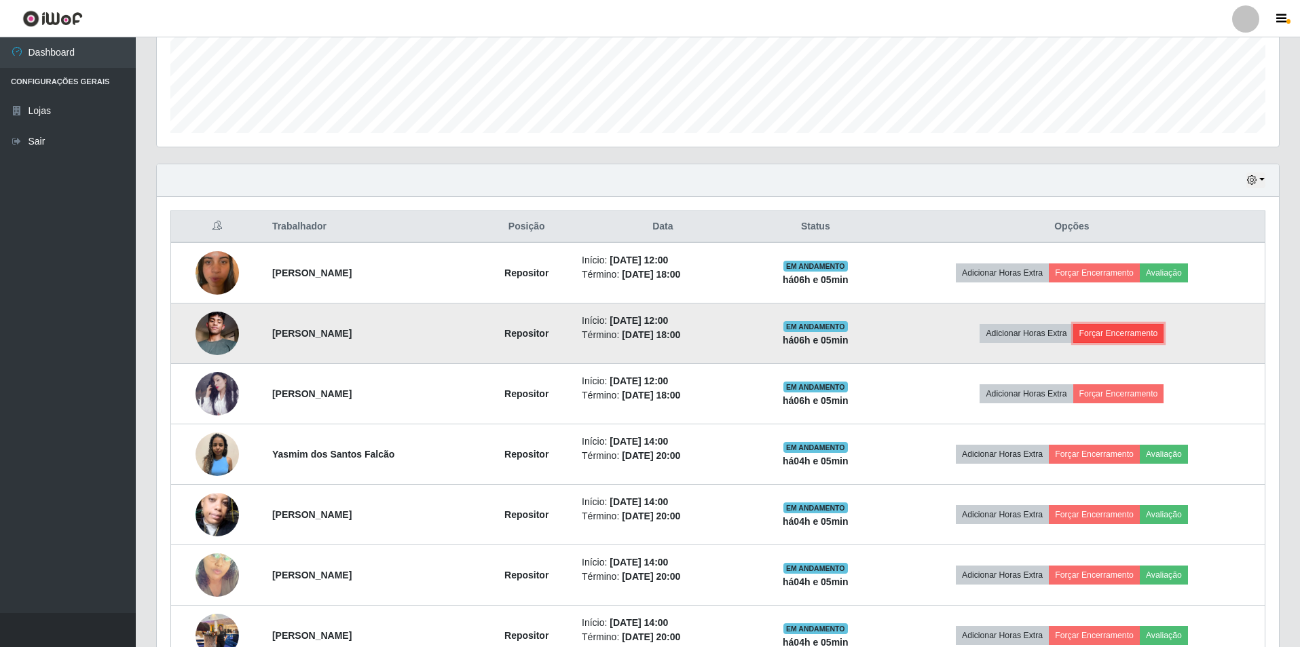
click at [1145, 332] on button "Forçar Encerramento" at bounding box center [1118, 333] width 91 height 19
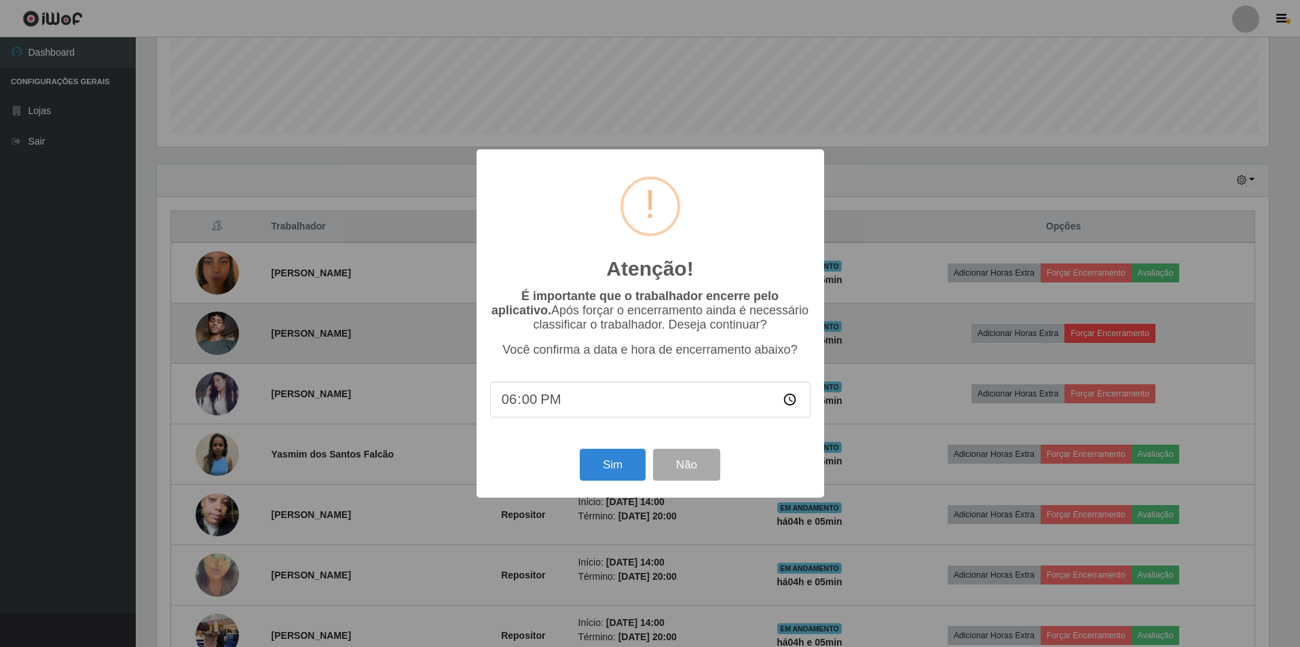
scroll to position [282, 1115]
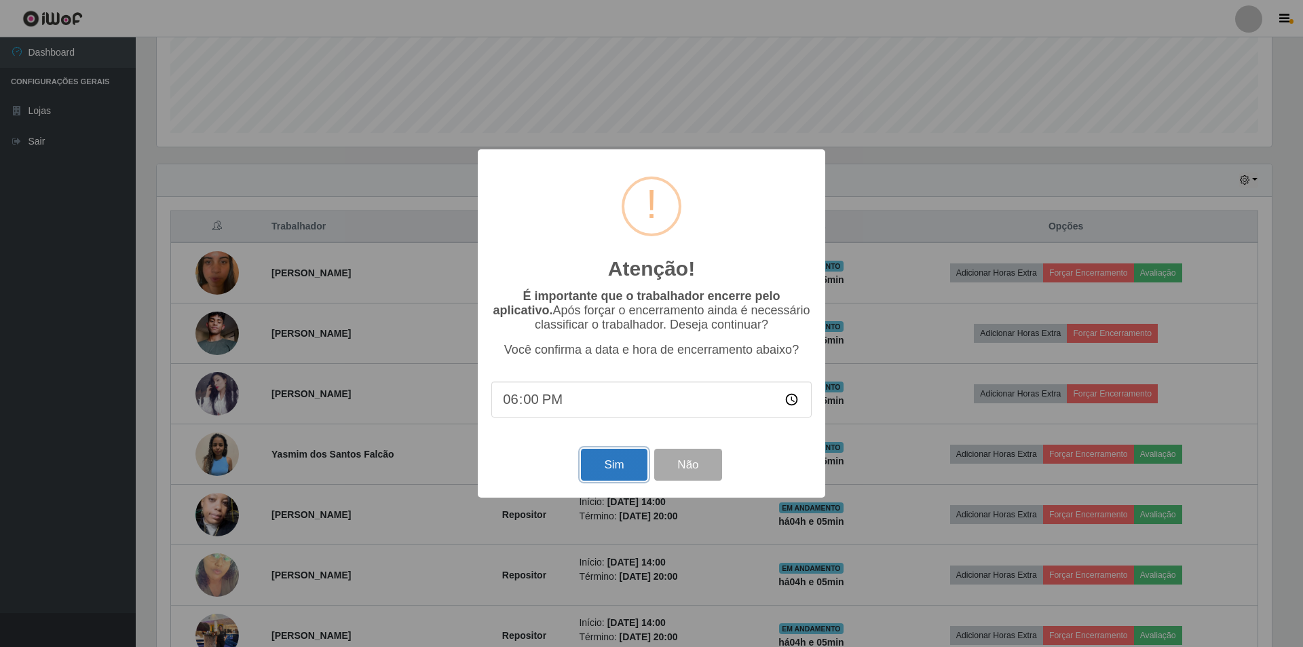
click at [605, 468] on button "Sim" at bounding box center [614, 465] width 66 height 32
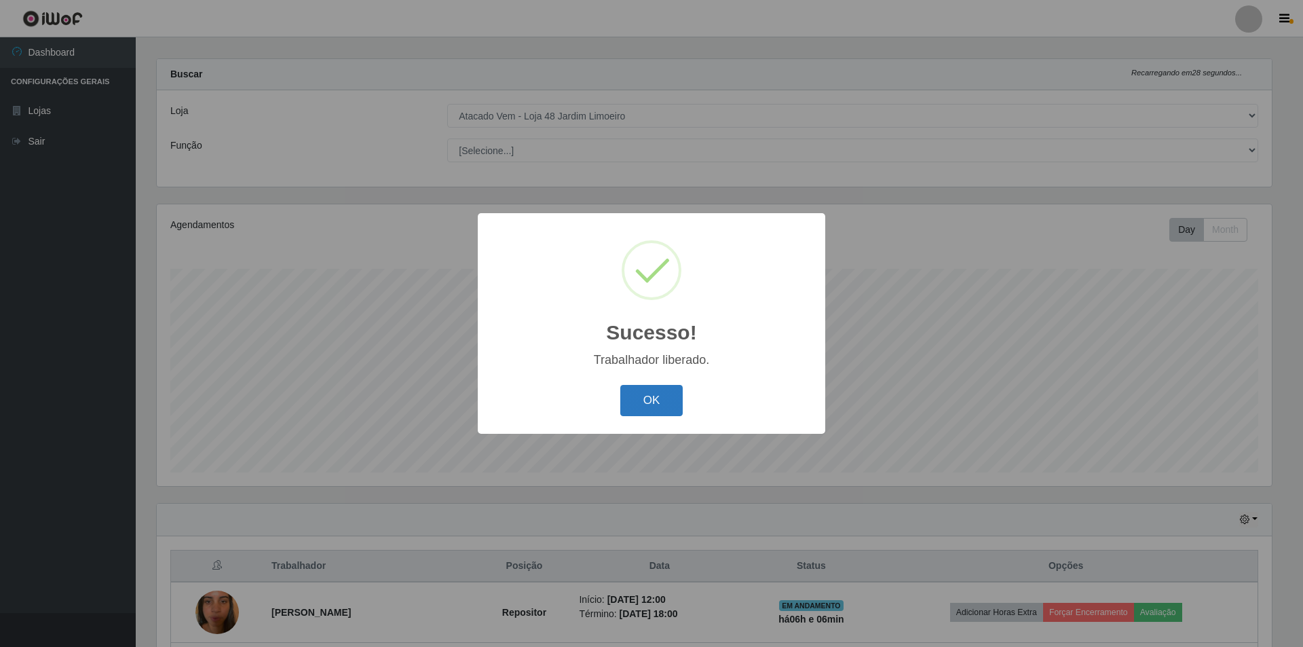
click at [641, 405] on button "OK" at bounding box center [651, 401] width 63 height 32
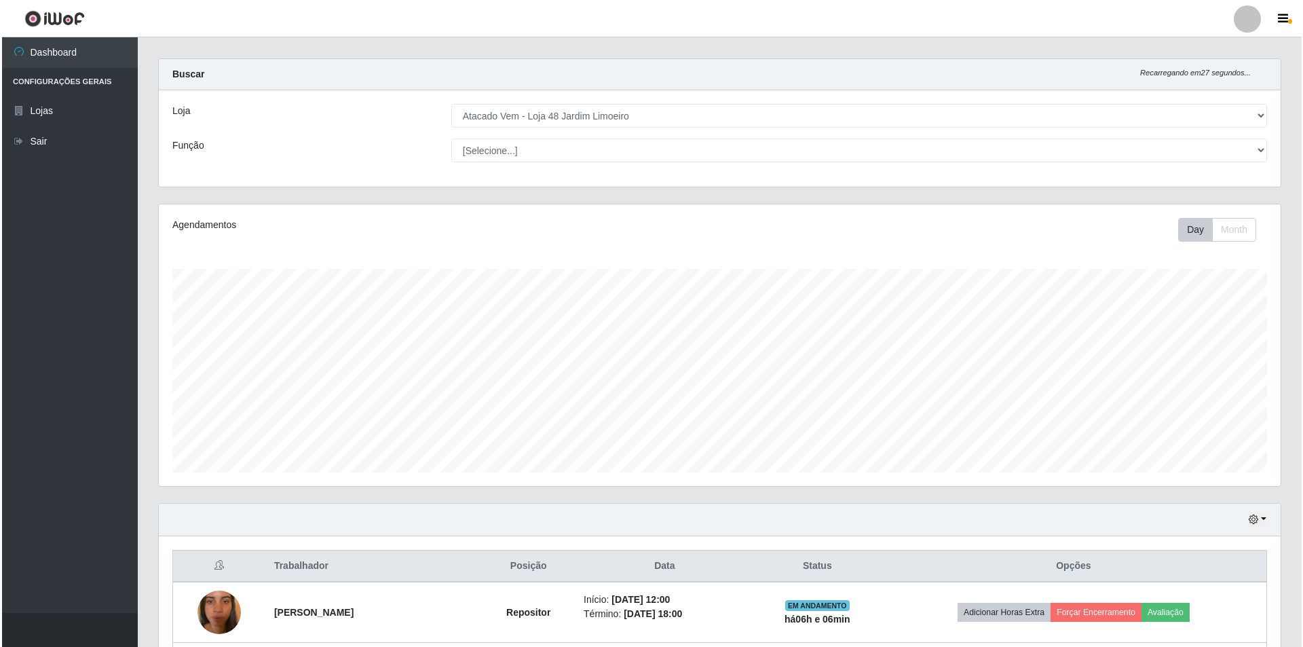
scroll to position [352, 0]
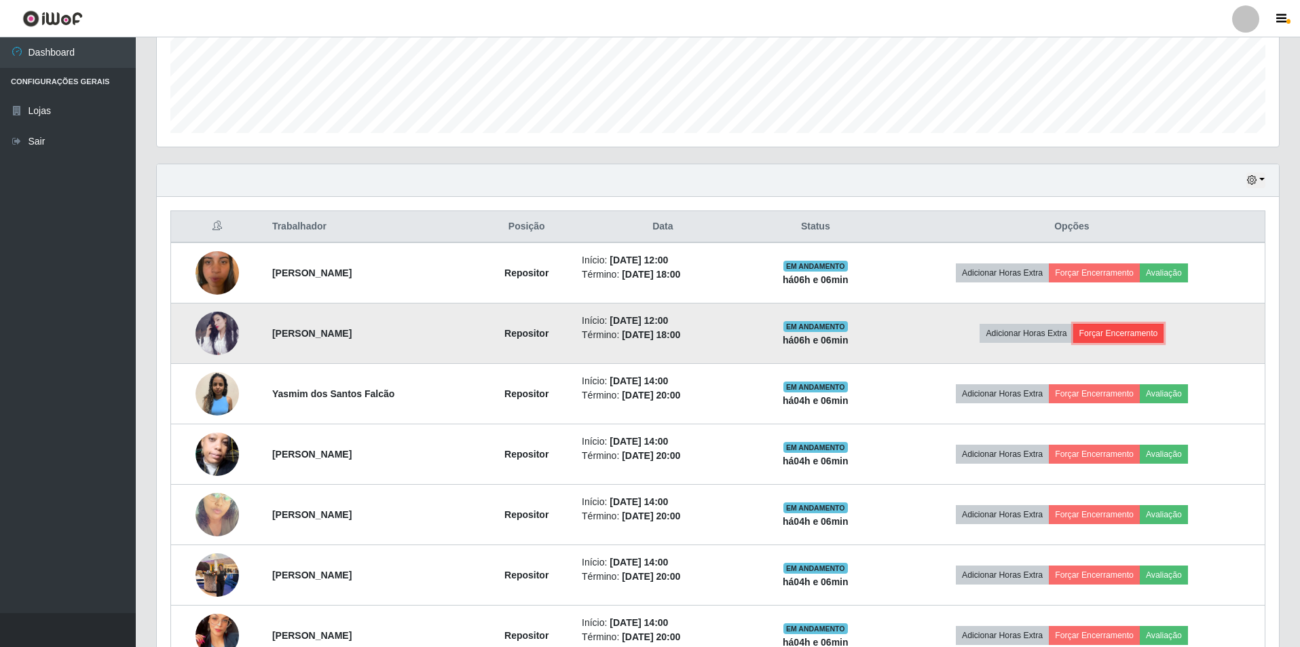
click at [1126, 337] on button "Forçar Encerramento" at bounding box center [1118, 333] width 91 height 19
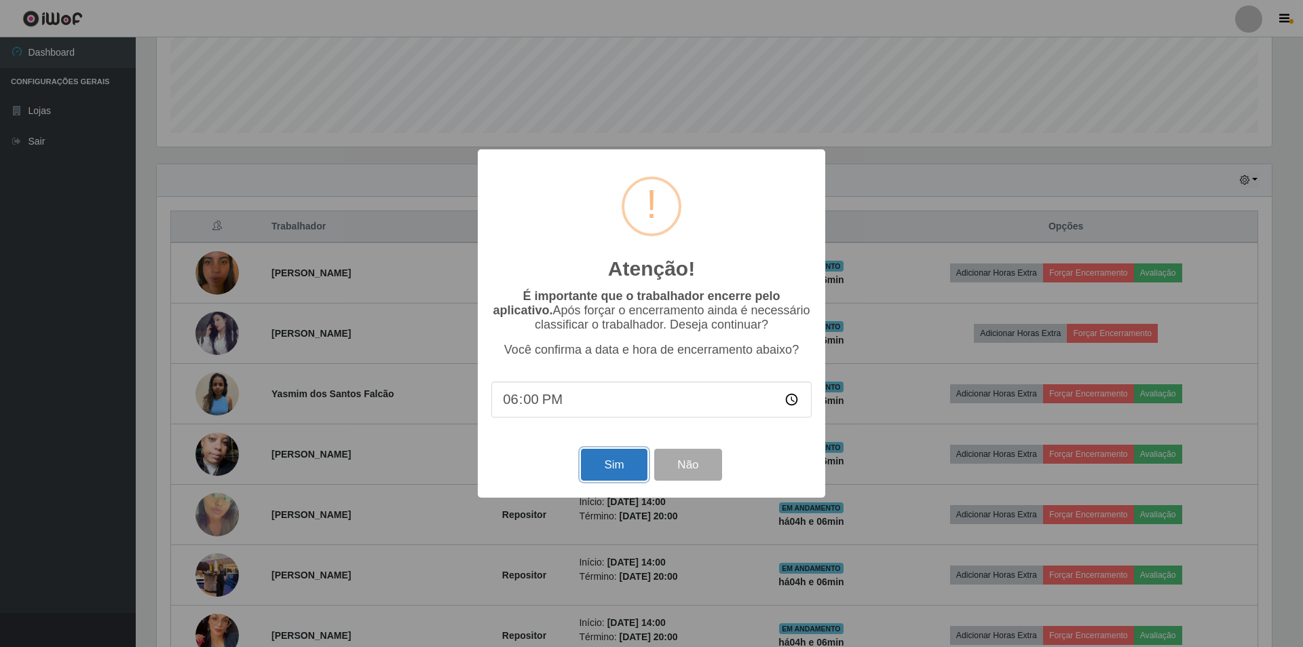
click at [604, 470] on button "Sim" at bounding box center [614, 465] width 66 height 32
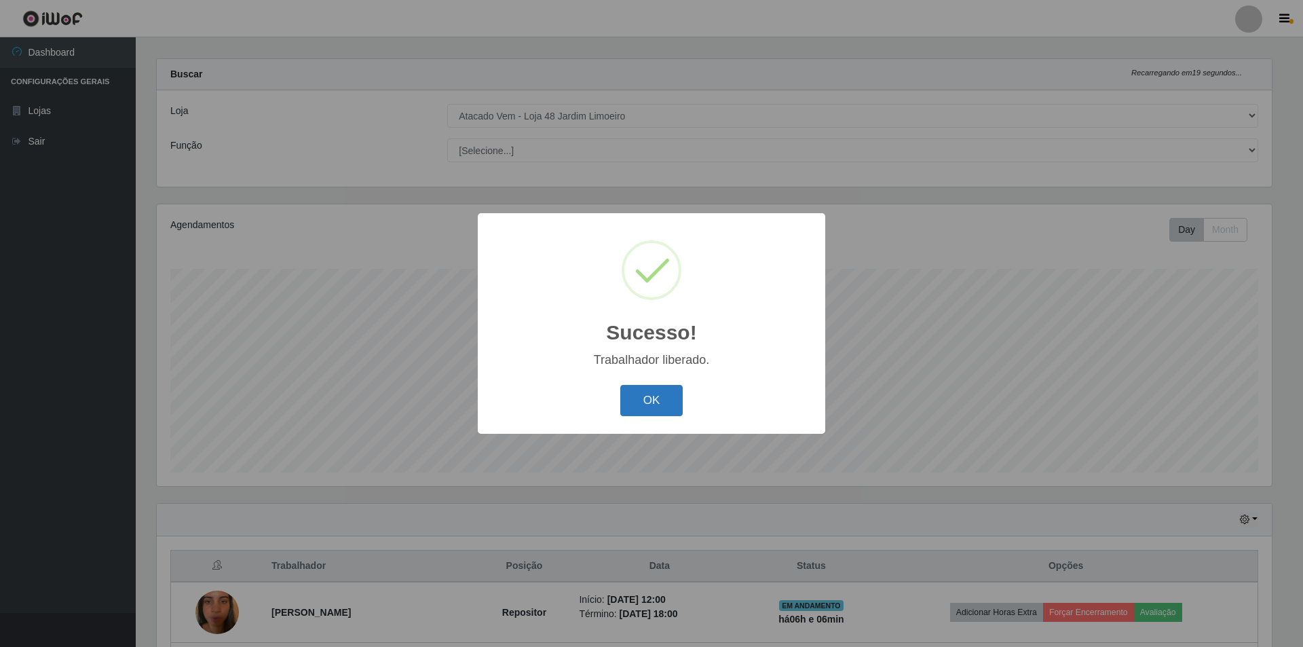
click at [645, 398] on button "OK" at bounding box center [651, 401] width 63 height 32
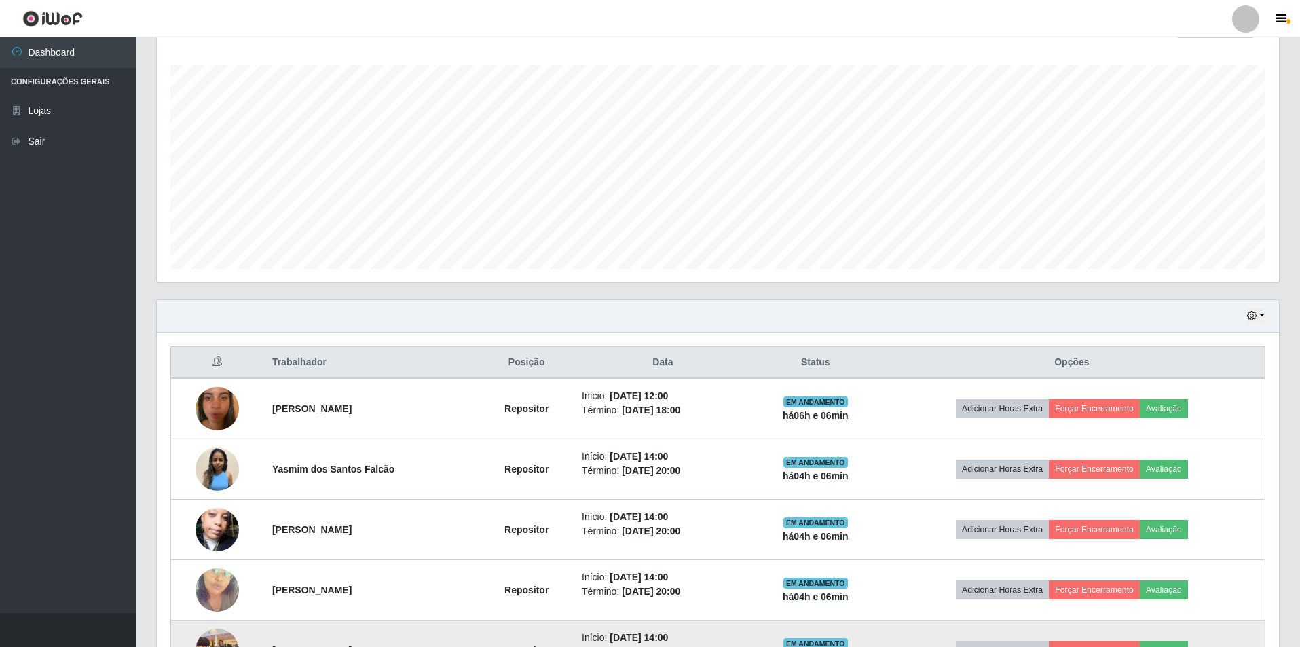
scroll to position [420, 0]
